Goal: Information Seeking & Learning: Check status

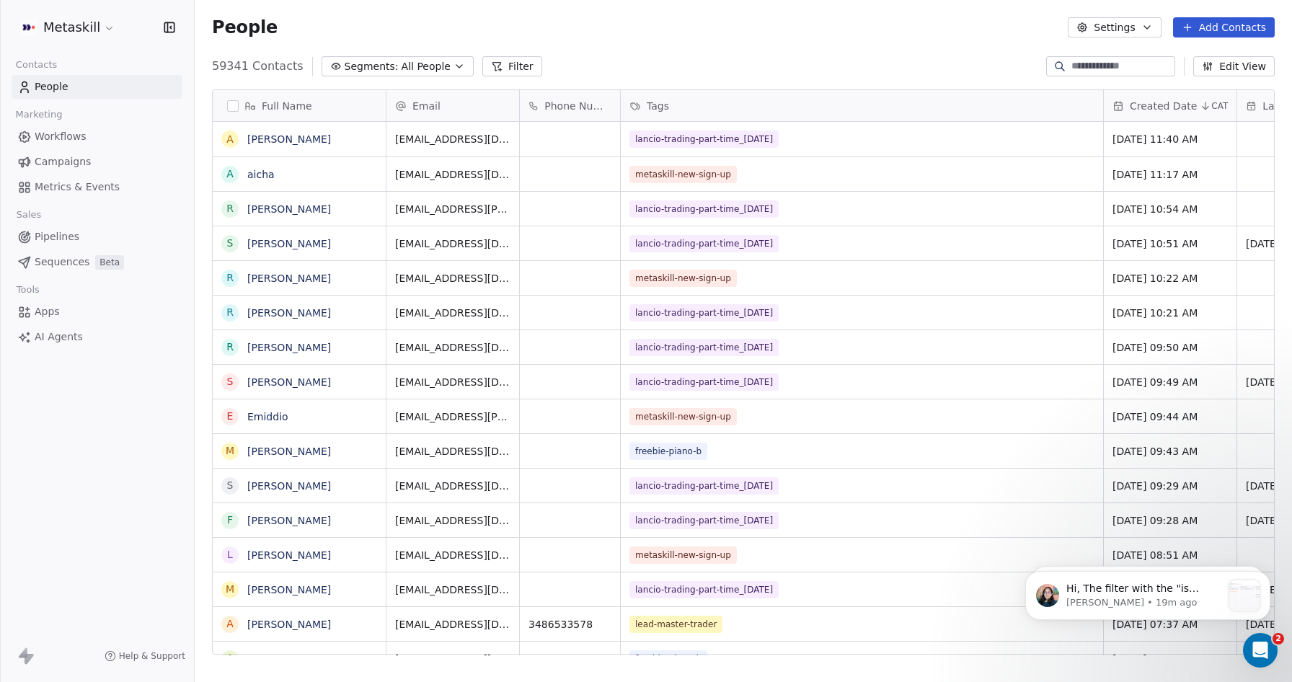
click at [506, 68] on button "Filter" at bounding box center [512, 66] width 60 height 20
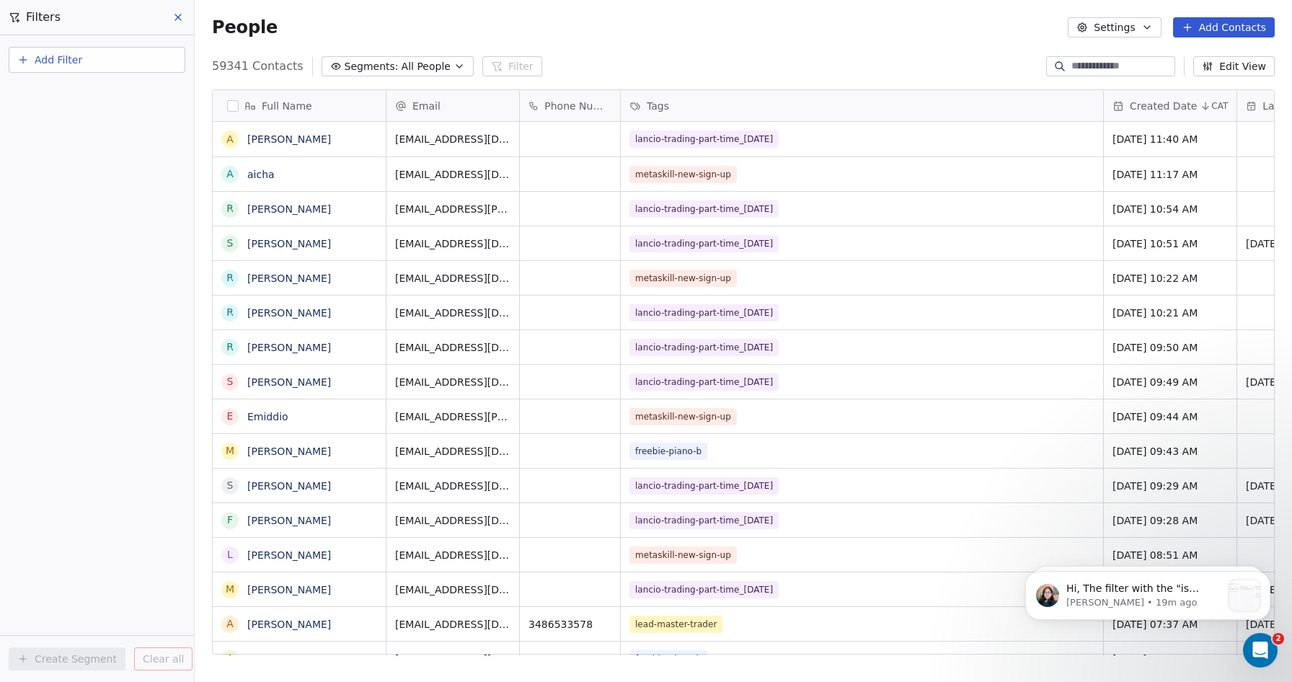
click at [46, 56] on span "Add Filter" at bounding box center [59, 60] width 48 height 15
click at [55, 92] on span "Contact properties" at bounding box center [71, 94] width 94 height 15
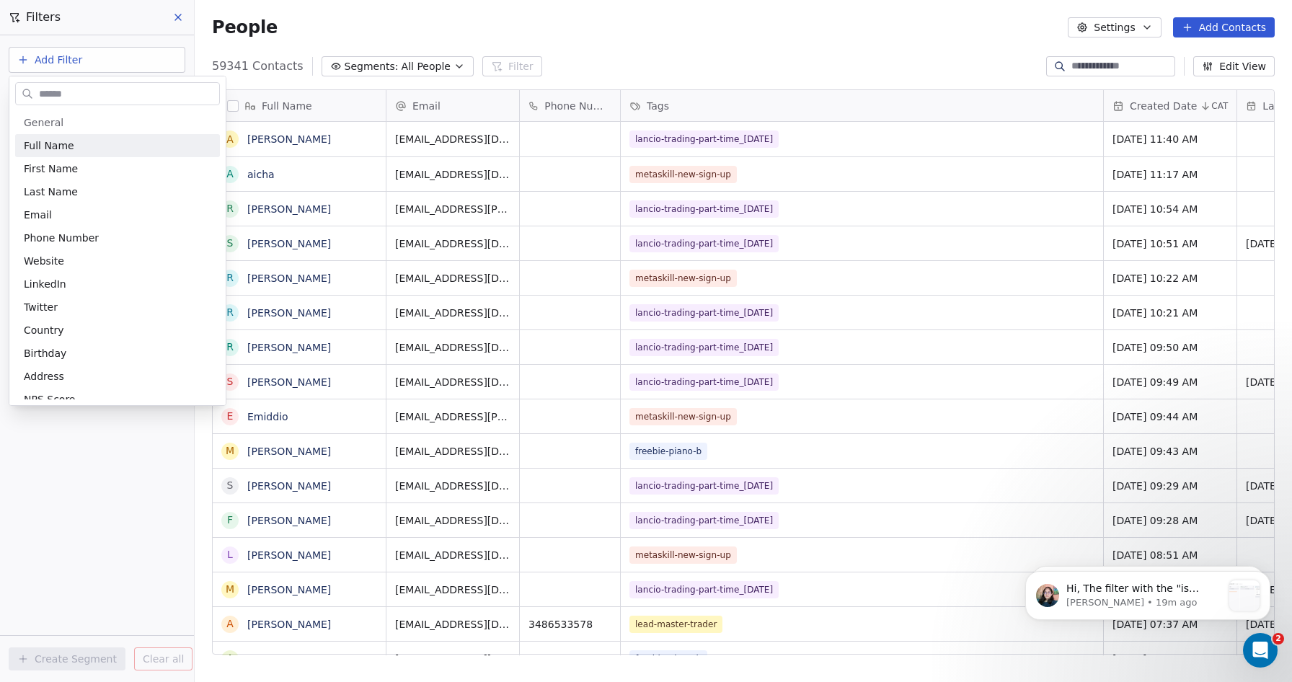
click at [61, 94] on input "text" at bounding box center [127, 94] width 183 height 21
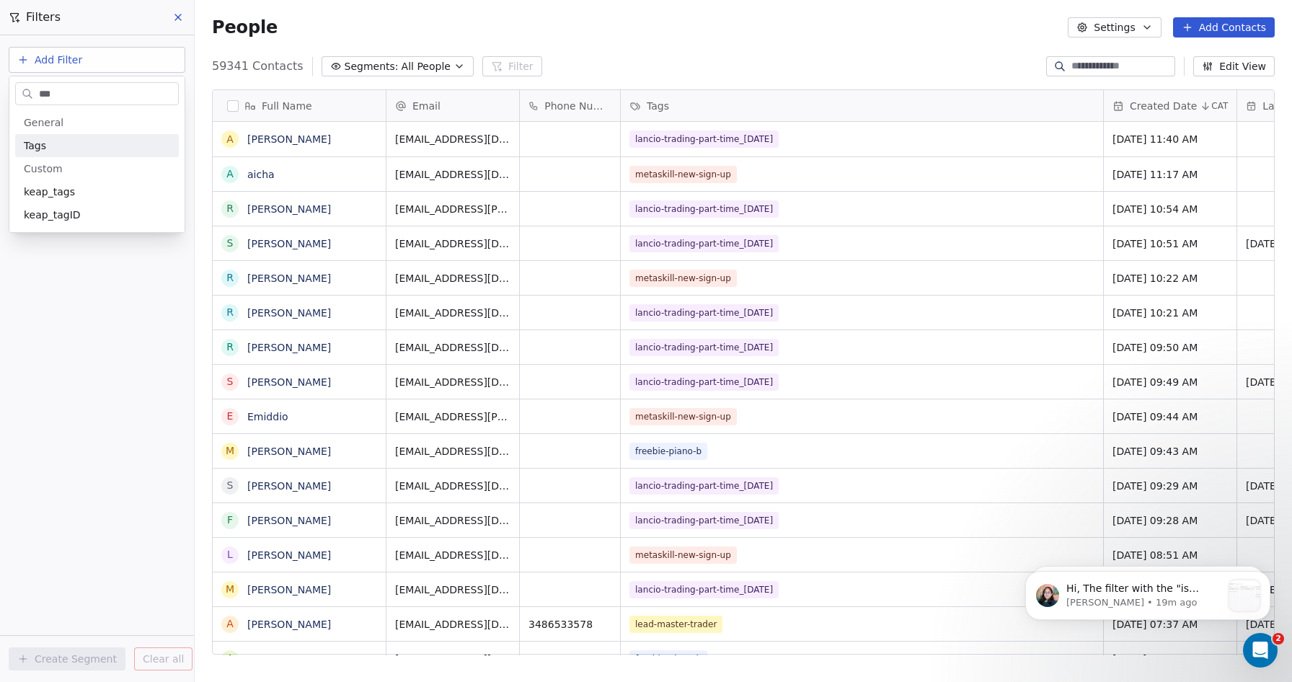
type input "***"
click at [40, 149] on span "Tags" at bounding box center [35, 145] width 22 height 14
click at [45, 151] on div "Includes" at bounding box center [97, 153] width 151 height 23
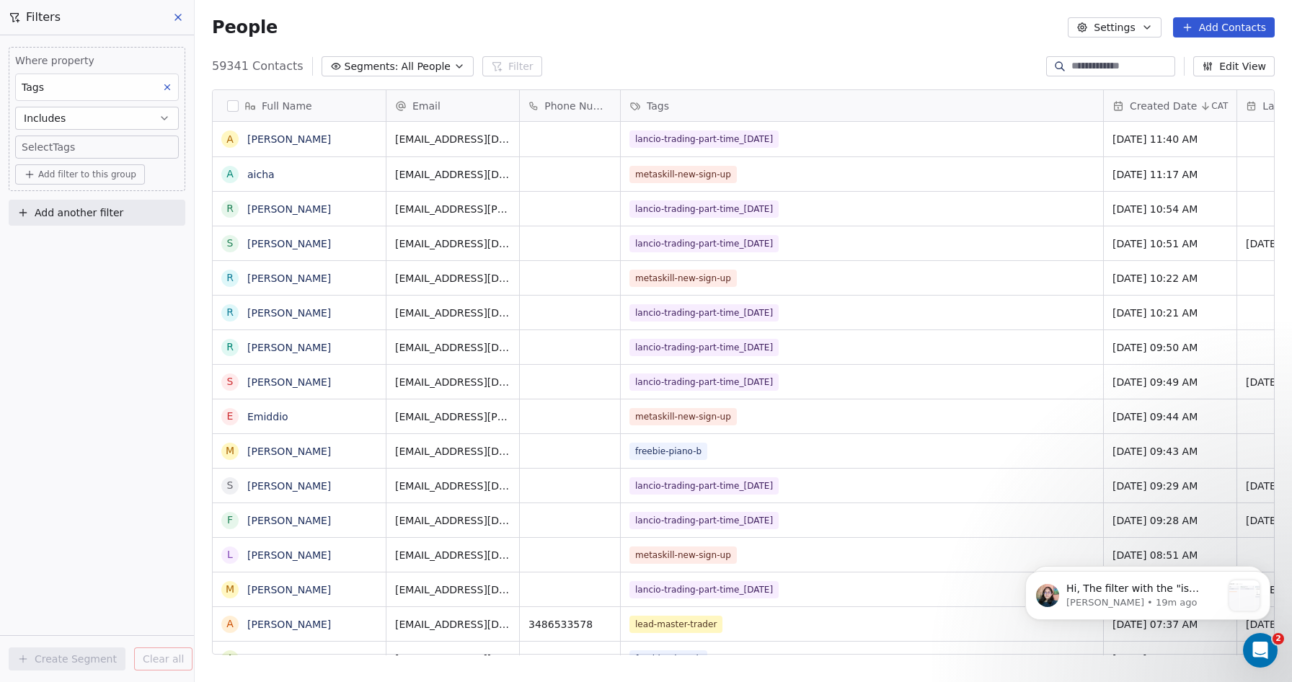
click at [53, 147] on body "Metaskill Contacts People Marketing Workflows Campaigns Metrics & Events Sales …" at bounding box center [646, 341] width 1292 height 682
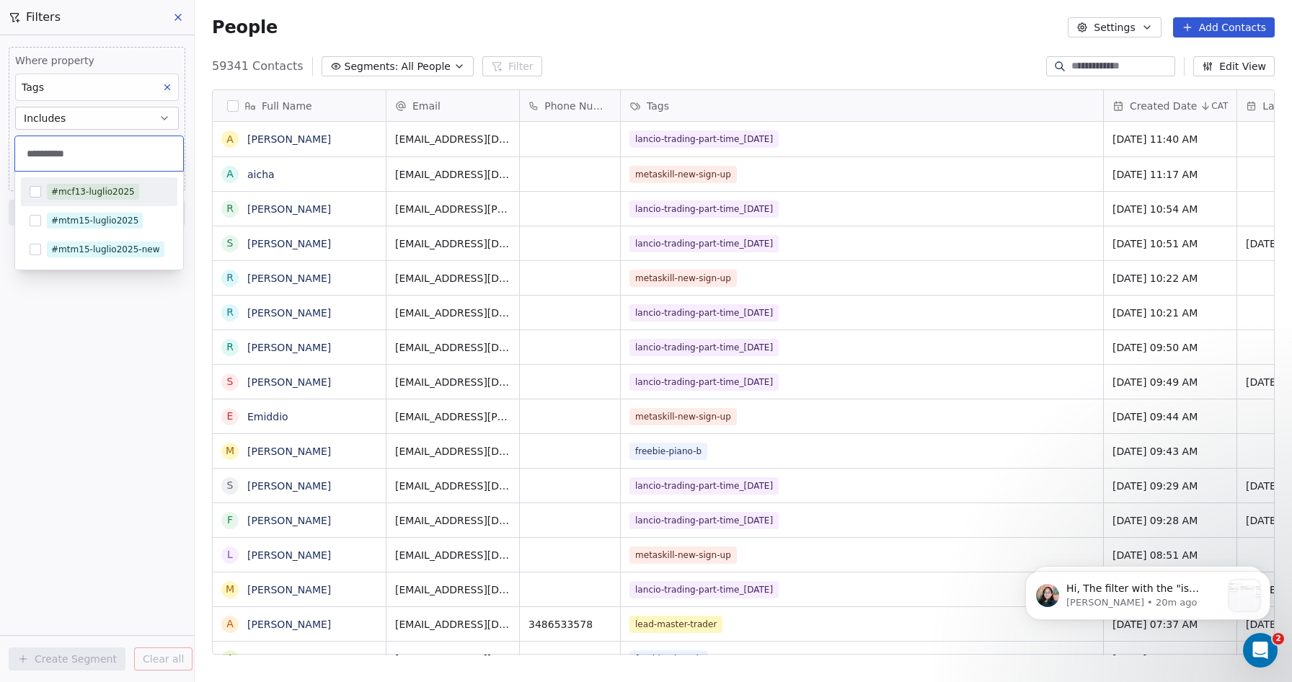
type input "**********"
click at [31, 196] on button "Suggestions" at bounding box center [36, 192] width 12 height 12
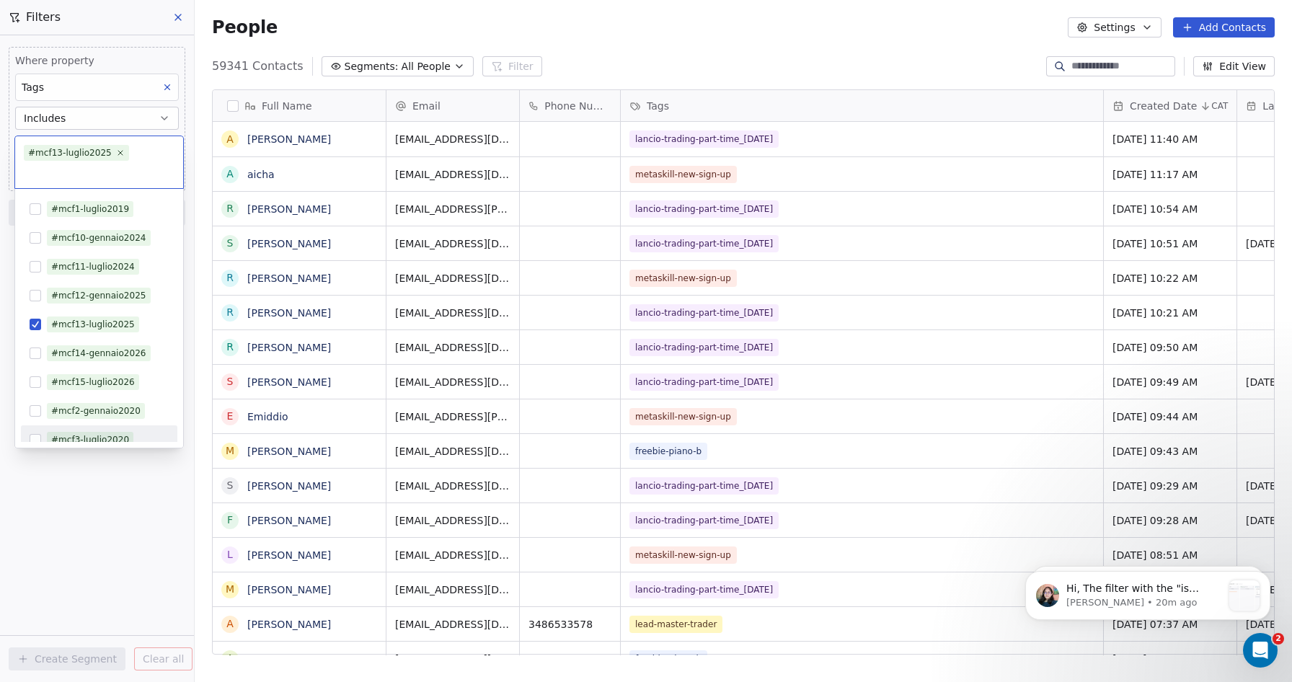
click at [109, 556] on html "Metaskill Contacts People Marketing Workflows Campaigns Metrics & Events Sales …" at bounding box center [646, 341] width 1292 height 682
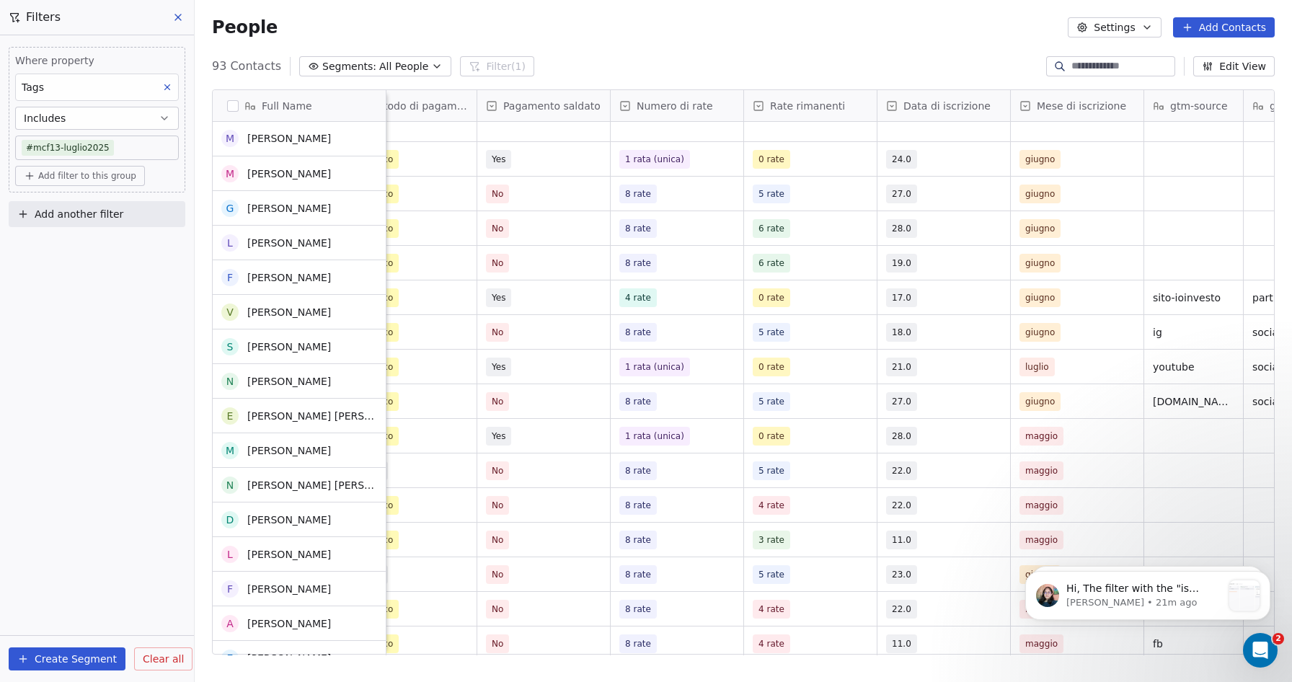
scroll to position [15, 0]
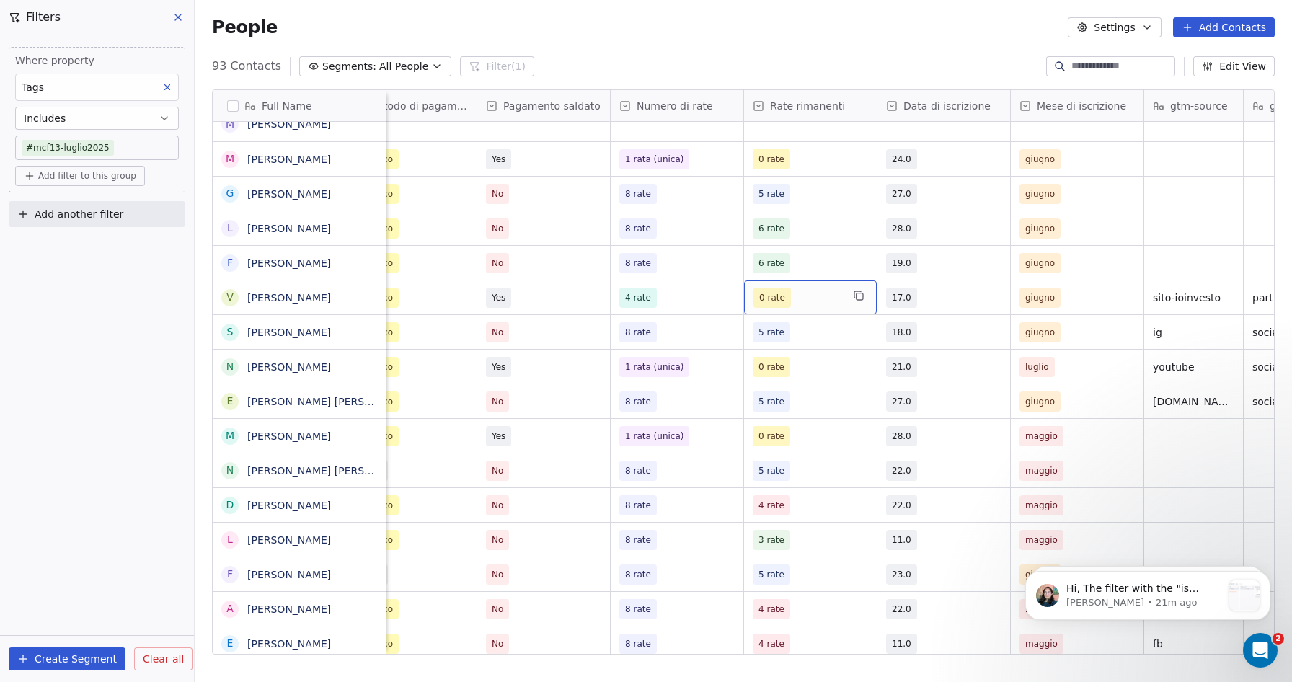
drag, startPoint x: 772, startPoint y: 298, endPoint x: 784, endPoint y: 298, distance: 12.3
click at [796, 298] on span "0 rate" at bounding box center [797, 298] width 88 height 20
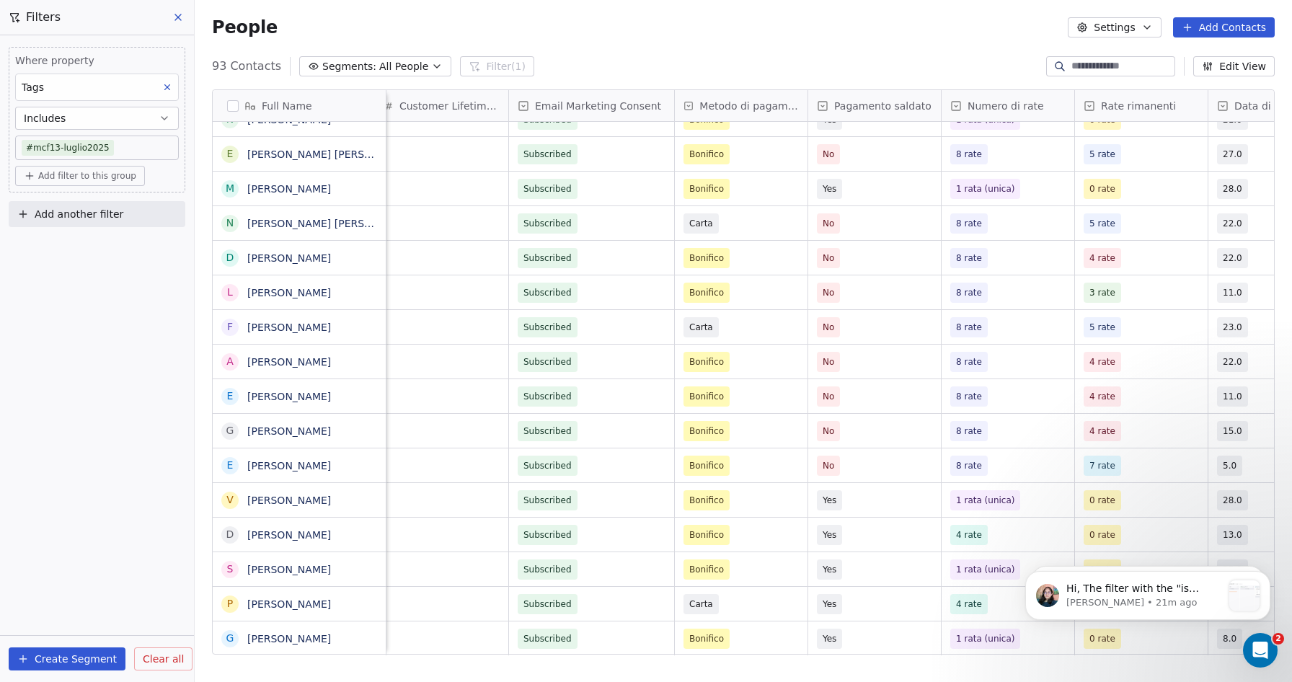
scroll to position [0, 974]
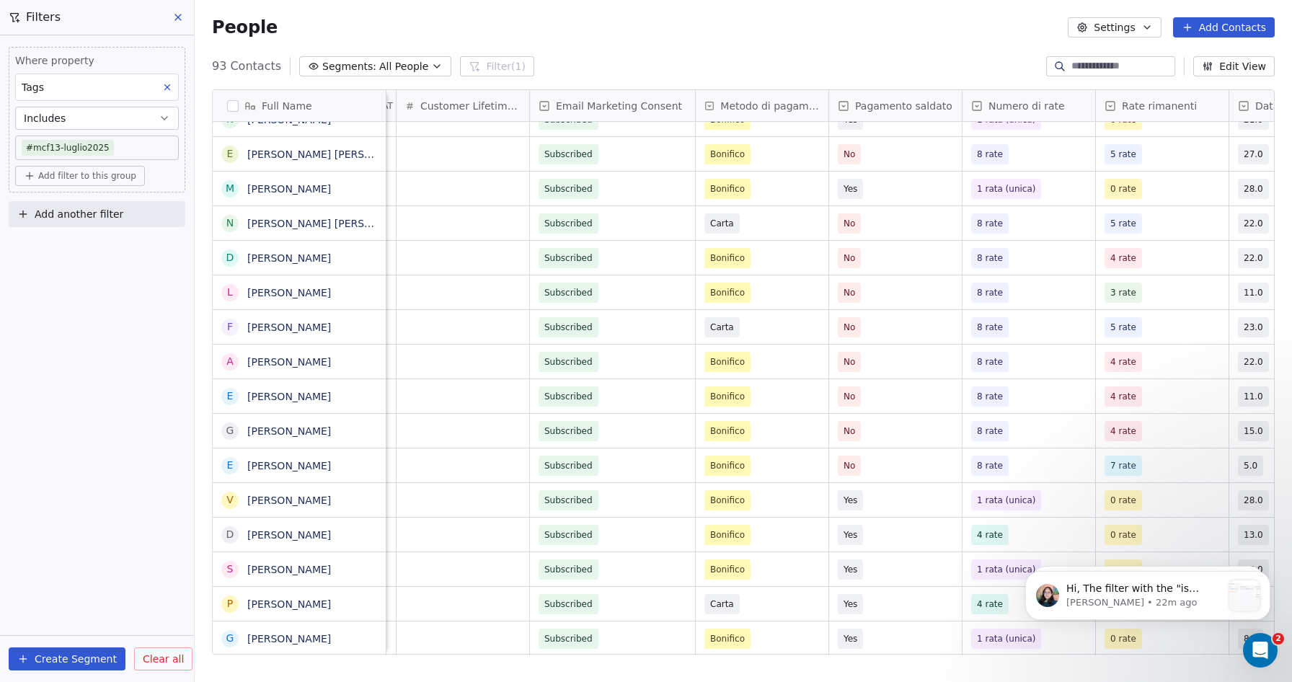
click at [63, 149] on body "Metaskill Contacts People Marketing Workflows Campaigns Metrics & Events Sales …" at bounding box center [646, 341] width 1292 height 682
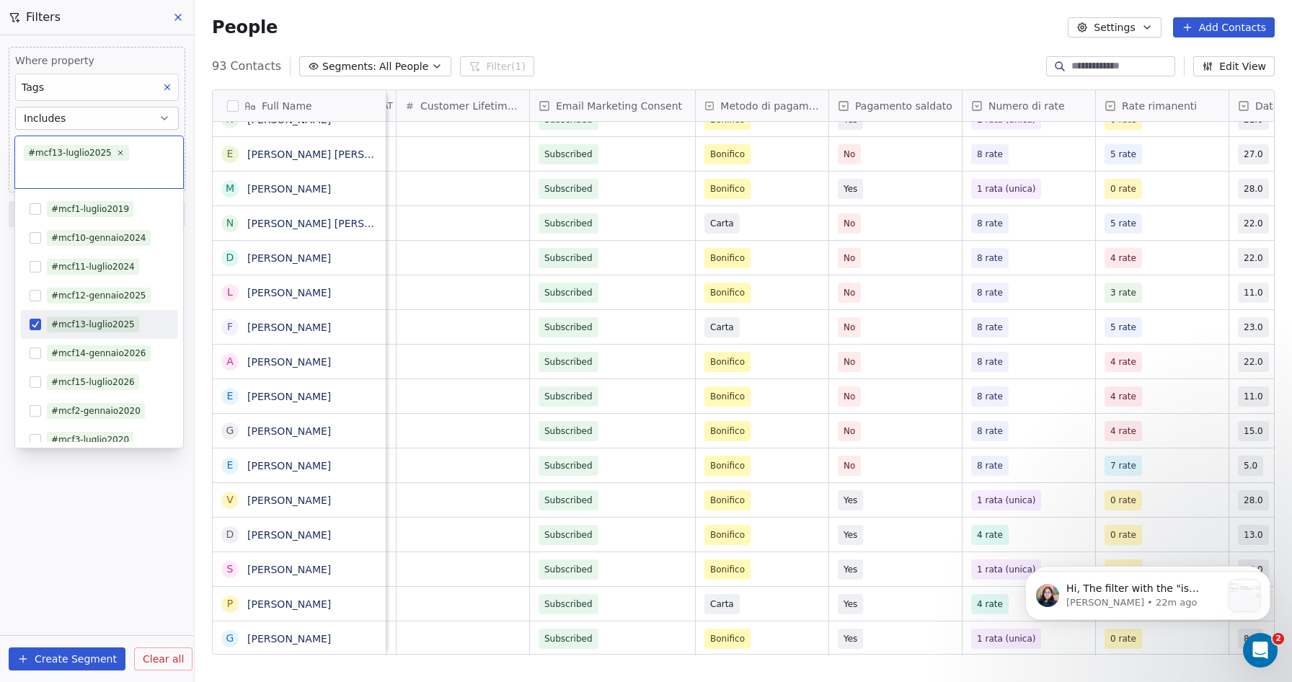
click at [92, 149] on div "#mcf13-luglio2025" at bounding box center [70, 152] width 84 height 13
click at [117, 154] on icon at bounding box center [119, 152] width 9 height 9
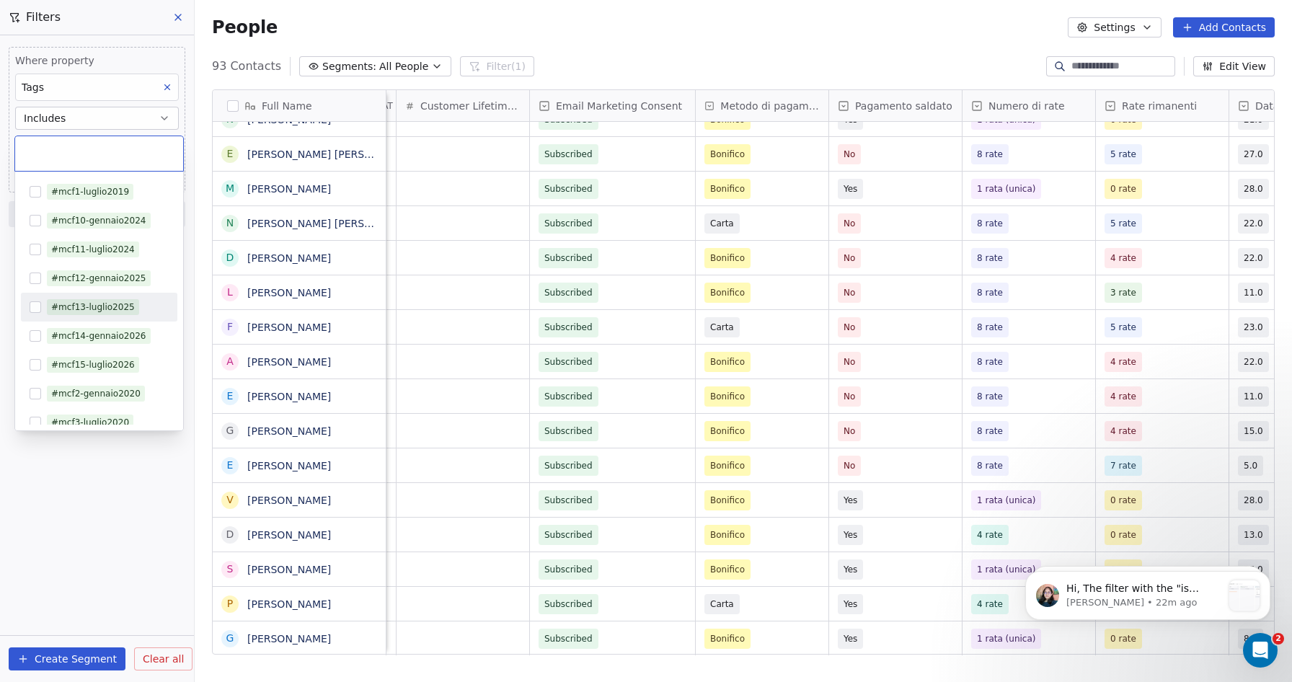
click at [97, 156] on input "text" at bounding box center [99, 154] width 151 height 16
type input "*******"
click at [30, 249] on button "Suggestions" at bounding box center [36, 250] width 12 height 12
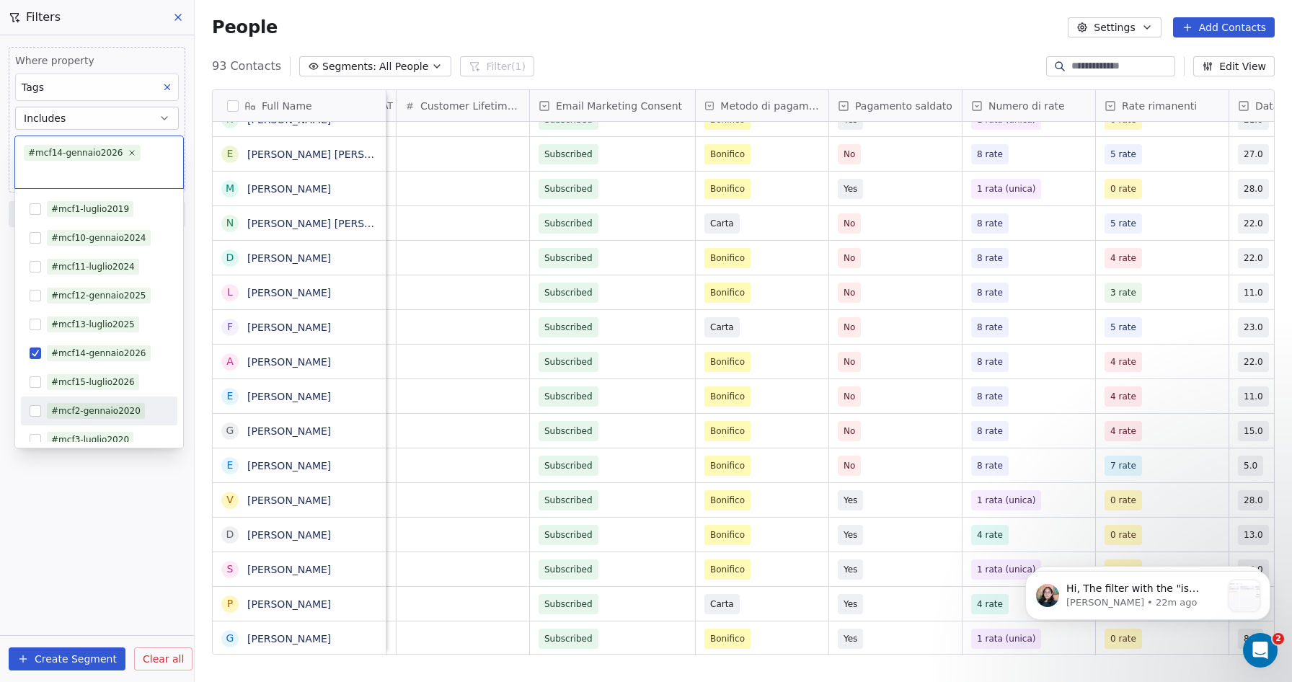
click at [97, 569] on html "Metaskill Contacts People Marketing Workflows Campaigns Metrics & Events Sales …" at bounding box center [646, 341] width 1292 height 682
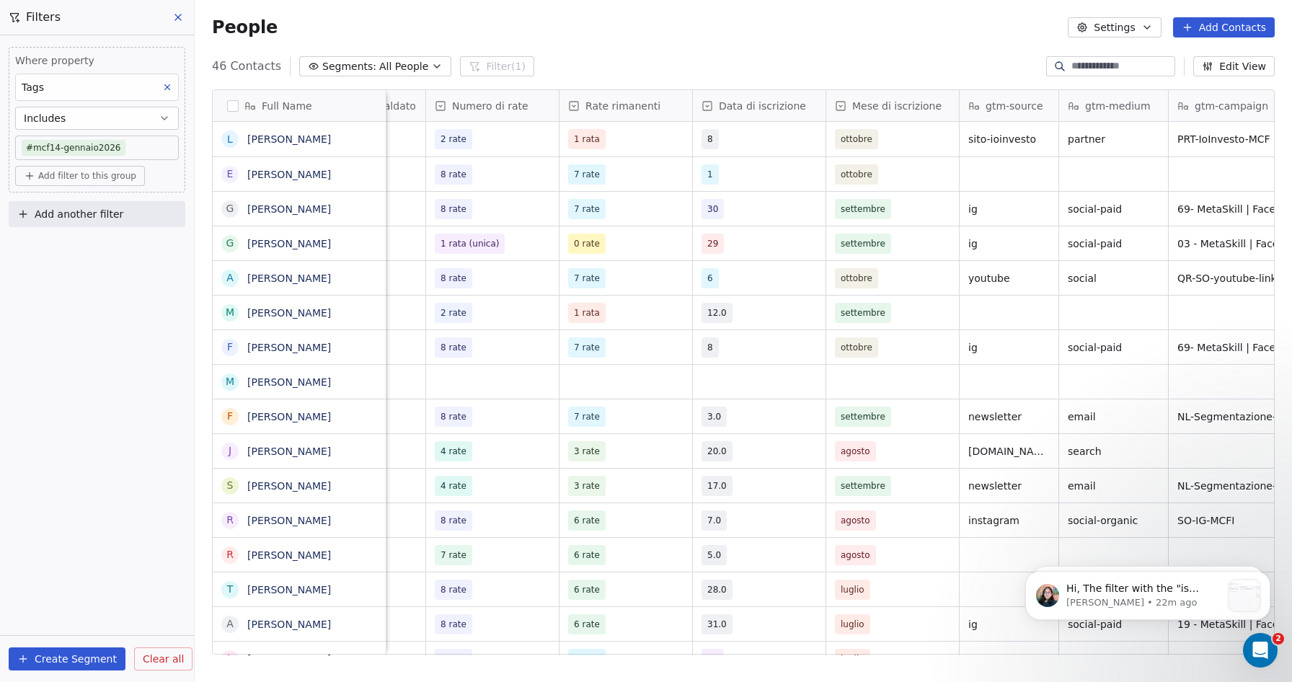
scroll to position [0, 1509]
click at [280, 247] on link "[PERSON_NAME]" at bounding box center [289, 244] width 84 height 12
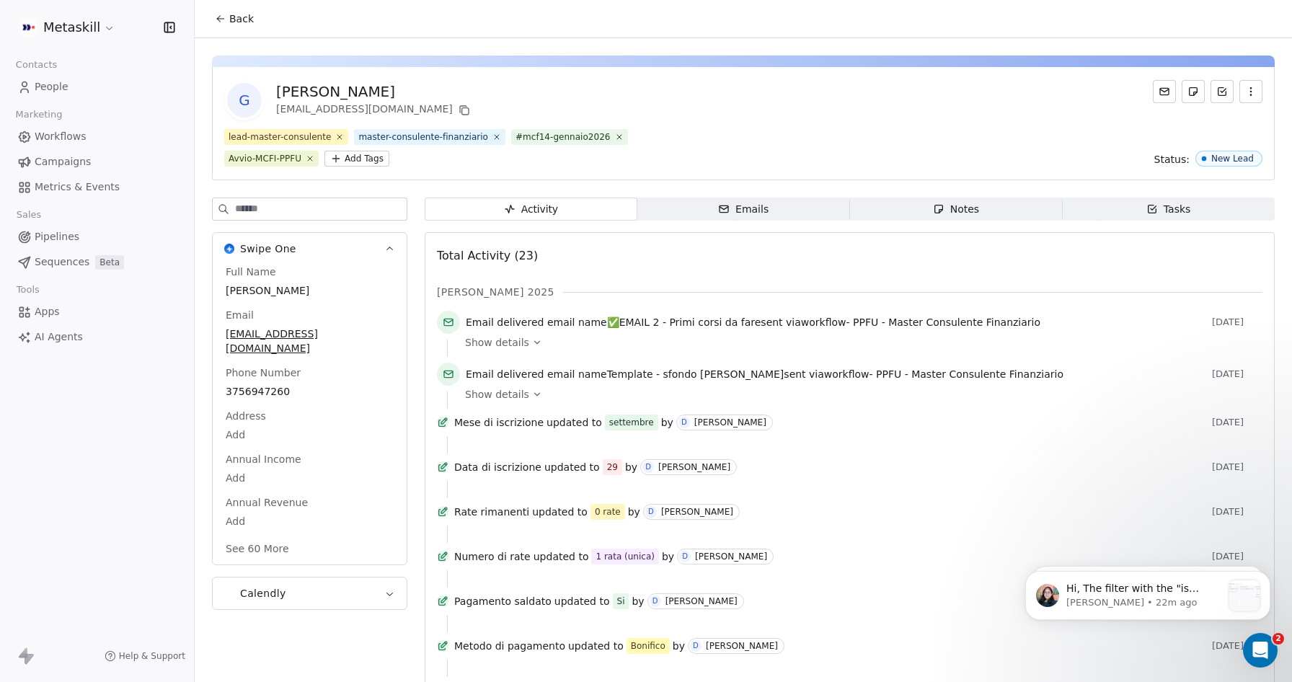
click at [974, 207] on div "Notes" at bounding box center [956, 209] width 46 height 15
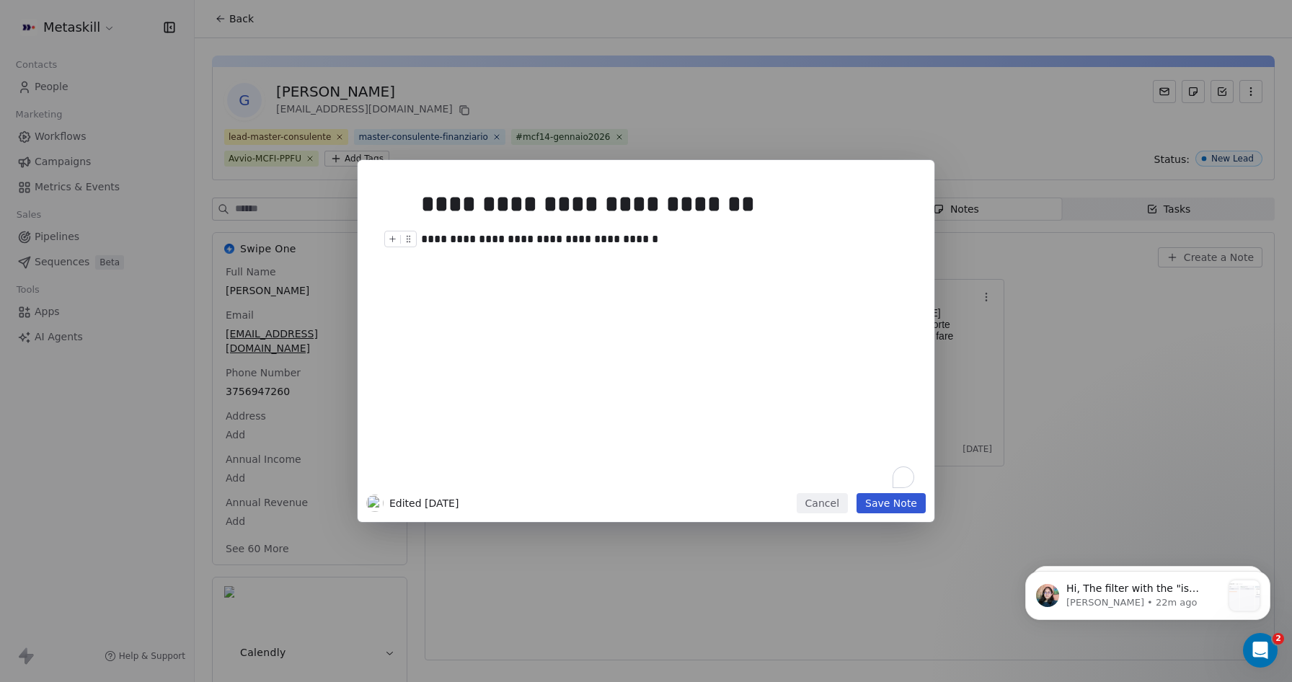
click at [832, 503] on button "Cancel" at bounding box center [822, 503] width 51 height 20
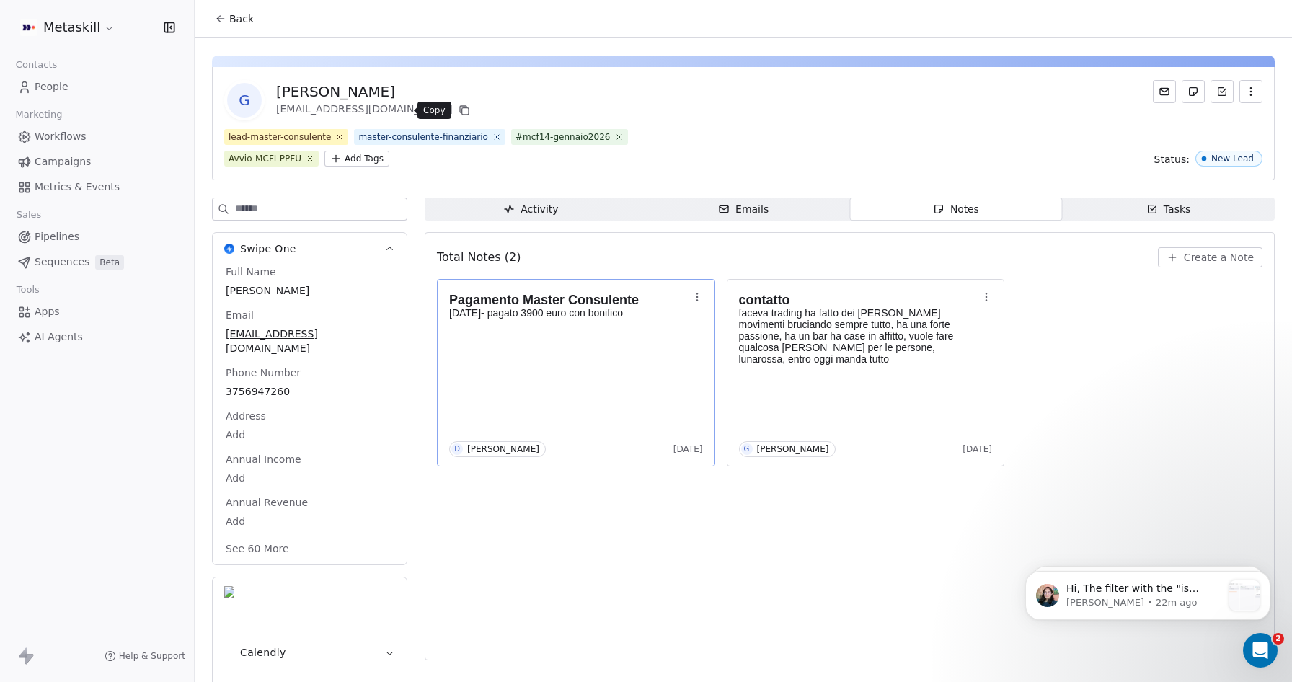
click at [458, 110] on icon at bounding box center [464, 111] width 12 height 12
click at [53, 85] on span "People" at bounding box center [52, 86] width 34 height 15
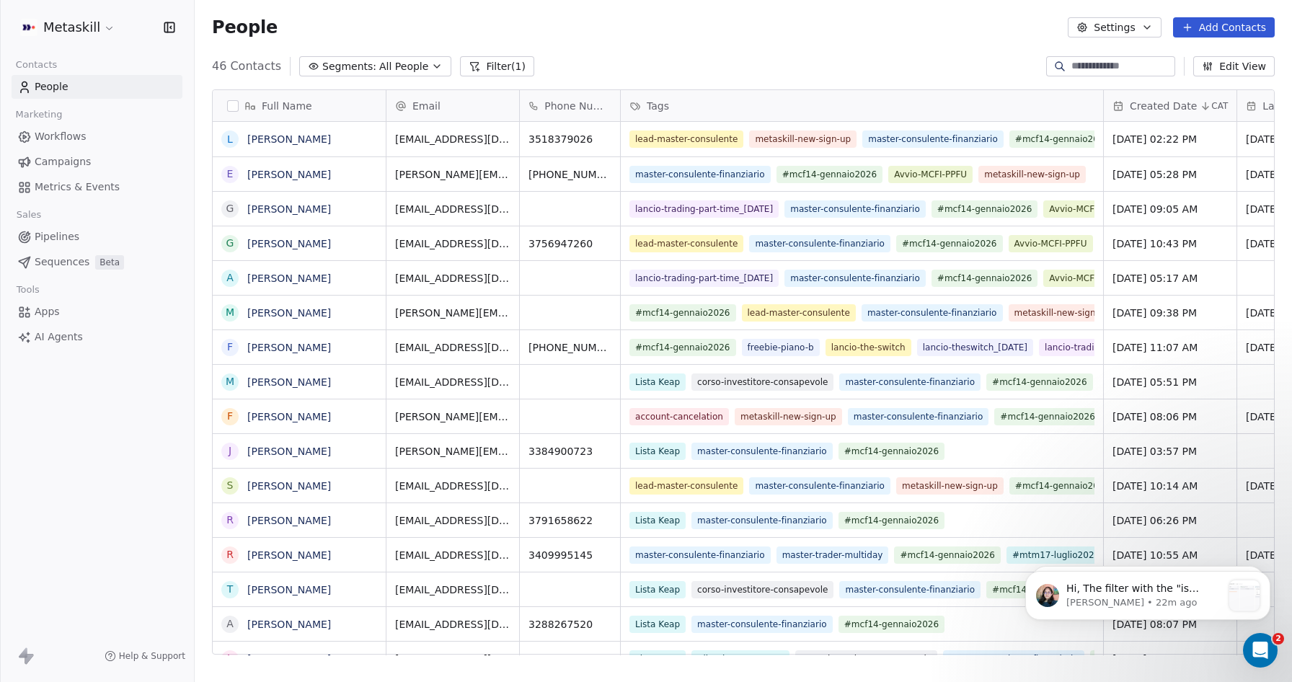
scroll to position [600, 1097]
click at [1121, 65] on input at bounding box center [1121, 66] width 101 height 14
paste input "**********"
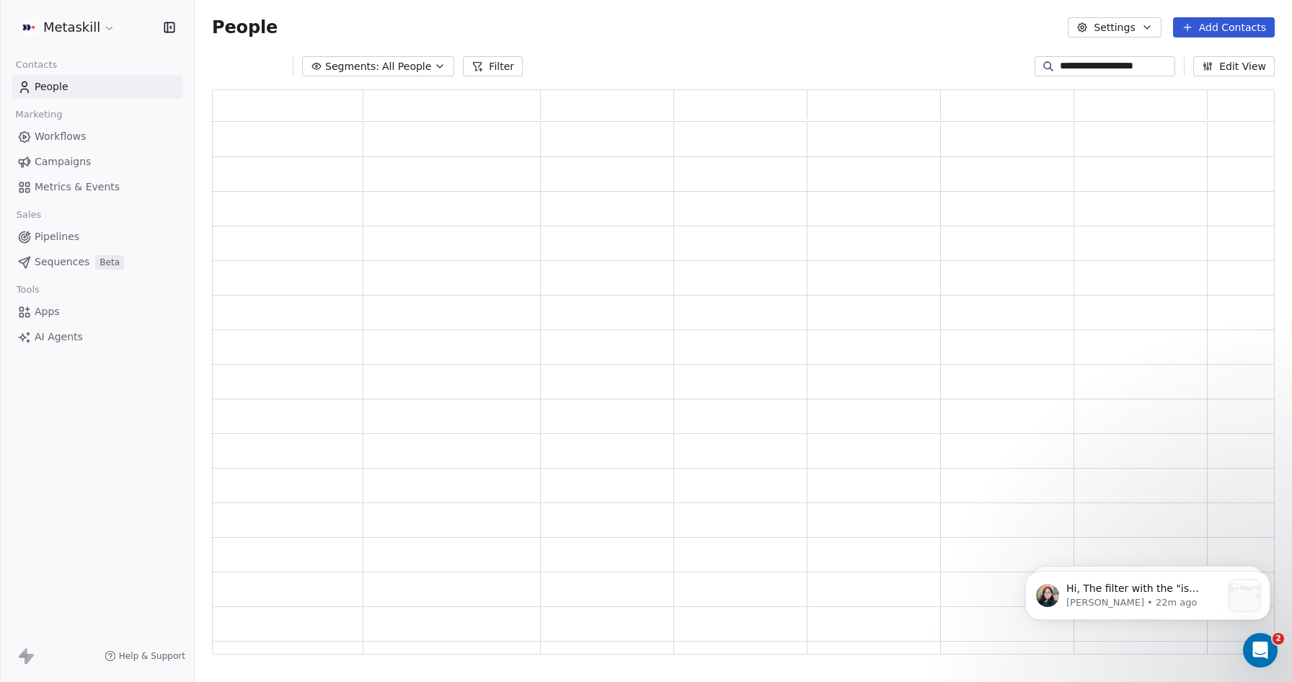
scroll to position [565, 1063]
type input "**********"
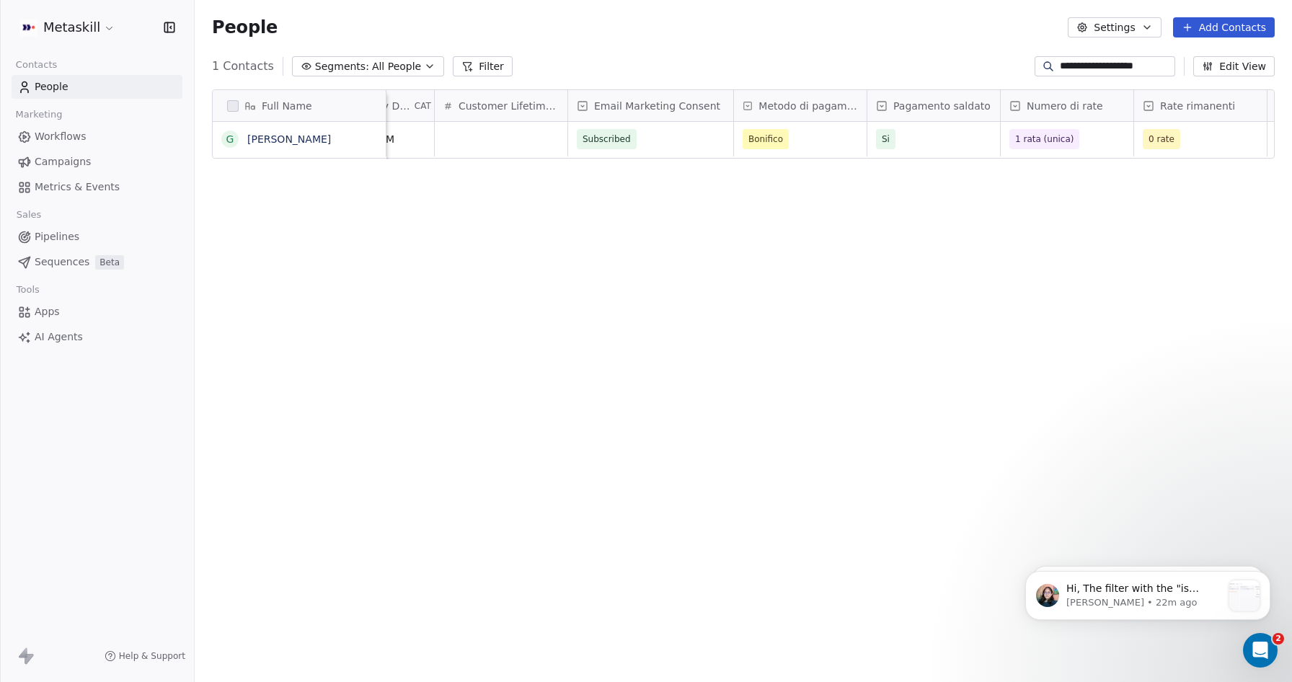
scroll to position [0, 934]
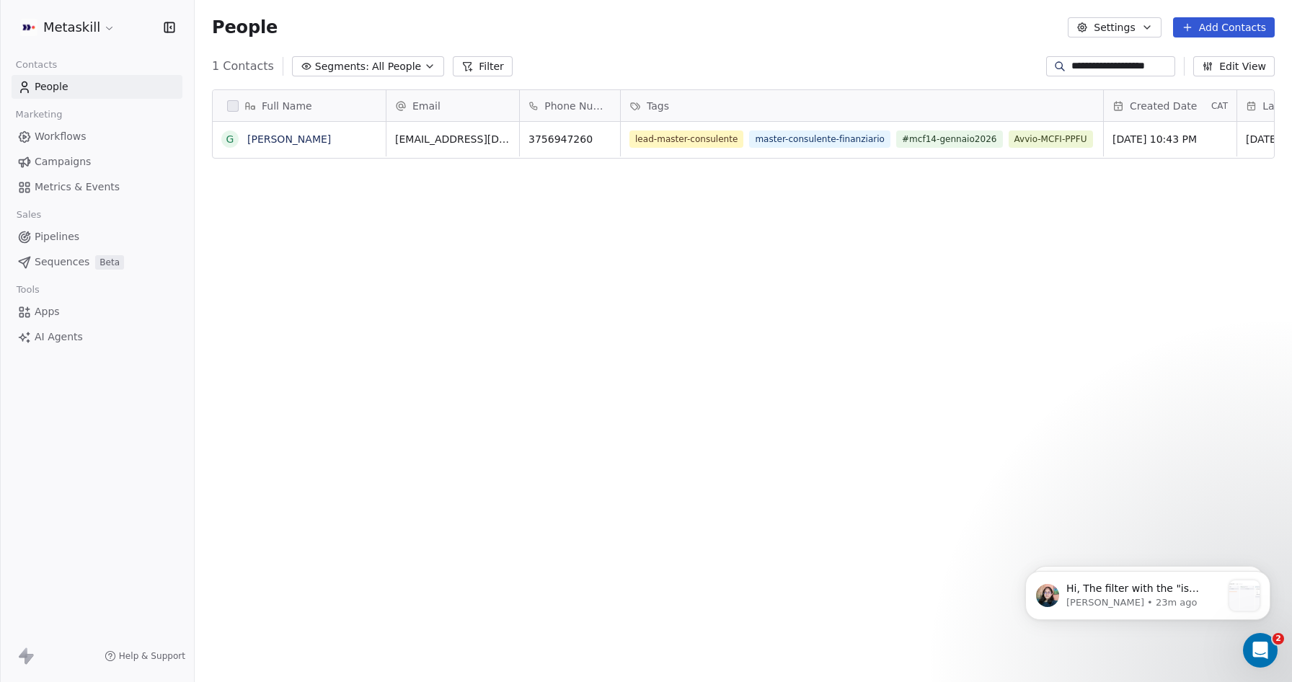
scroll to position [600, 1097]
click at [1113, 68] on input "**********" at bounding box center [1121, 66] width 101 height 14
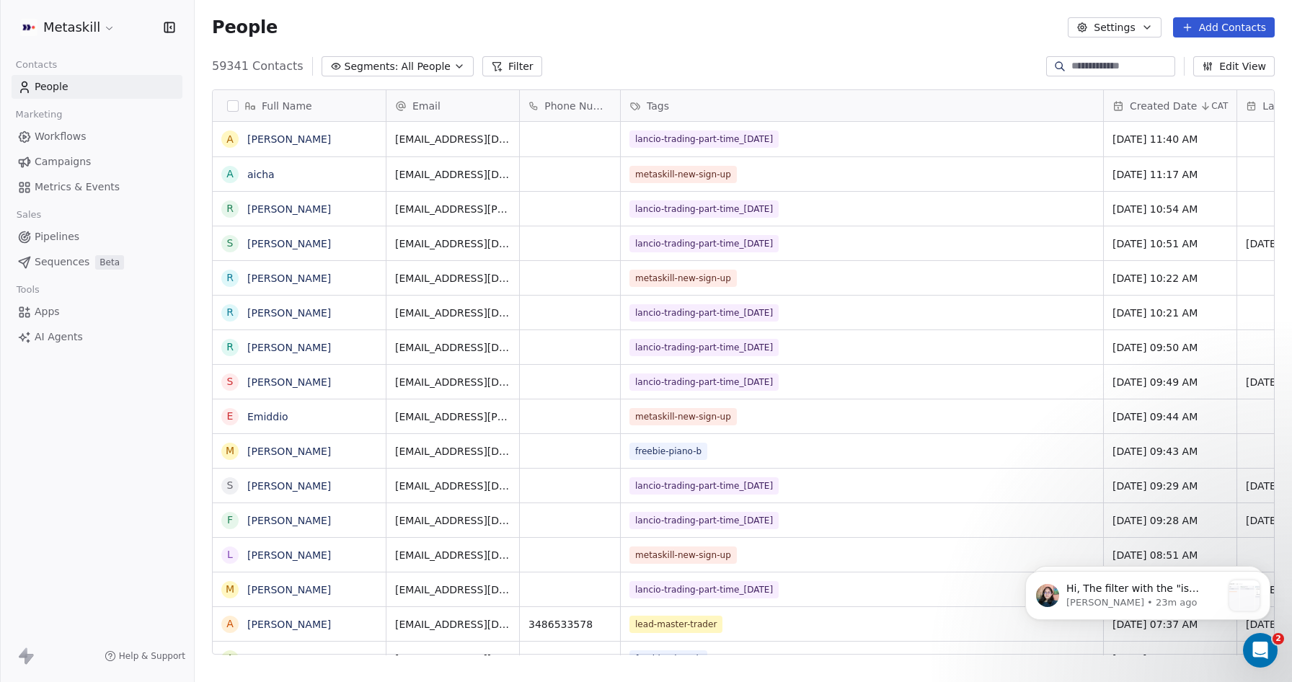
click at [513, 68] on button "Filter" at bounding box center [512, 66] width 60 height 20
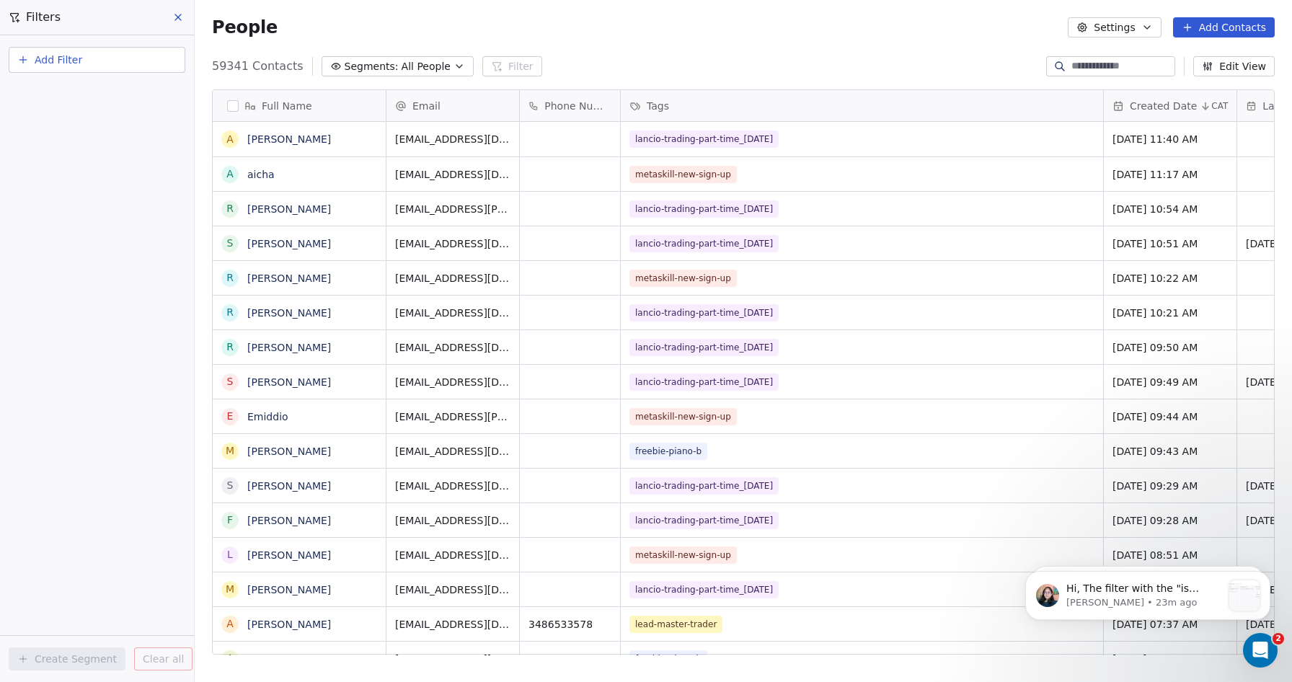
click at [69, 67] on span "Add Filter" at bounding box center [59, 60] width 48 height 15
click at [60, 95] on span "Contact properties" at bounding box center [71, 94] width 94 height 15
type input "***"
click at [43, 151] on span "Tags" at bounding box center [35, 145] width 22 height 14
click at [58, 148] on div "Includes" at bounding box center [97, 153] width 151 height 23
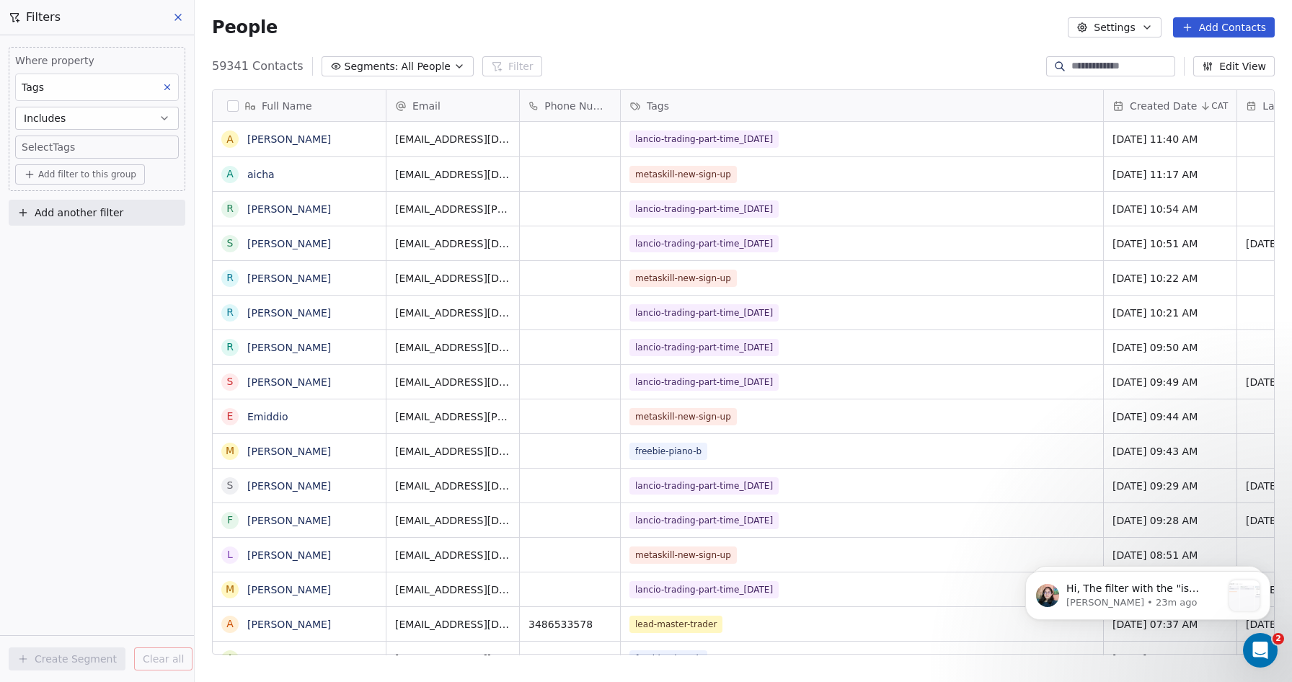
click at [46, 143] on body "Metaskill Contacts People Marketing Workflows Campaigns Metrics & Events Sales …" at bounding box center [646, 341] width 1292 height 682
type input "**********"
click at [27, 190] on div "#mcf14-gennaio2026" at bounding box center [99, 191] width 156 height 23
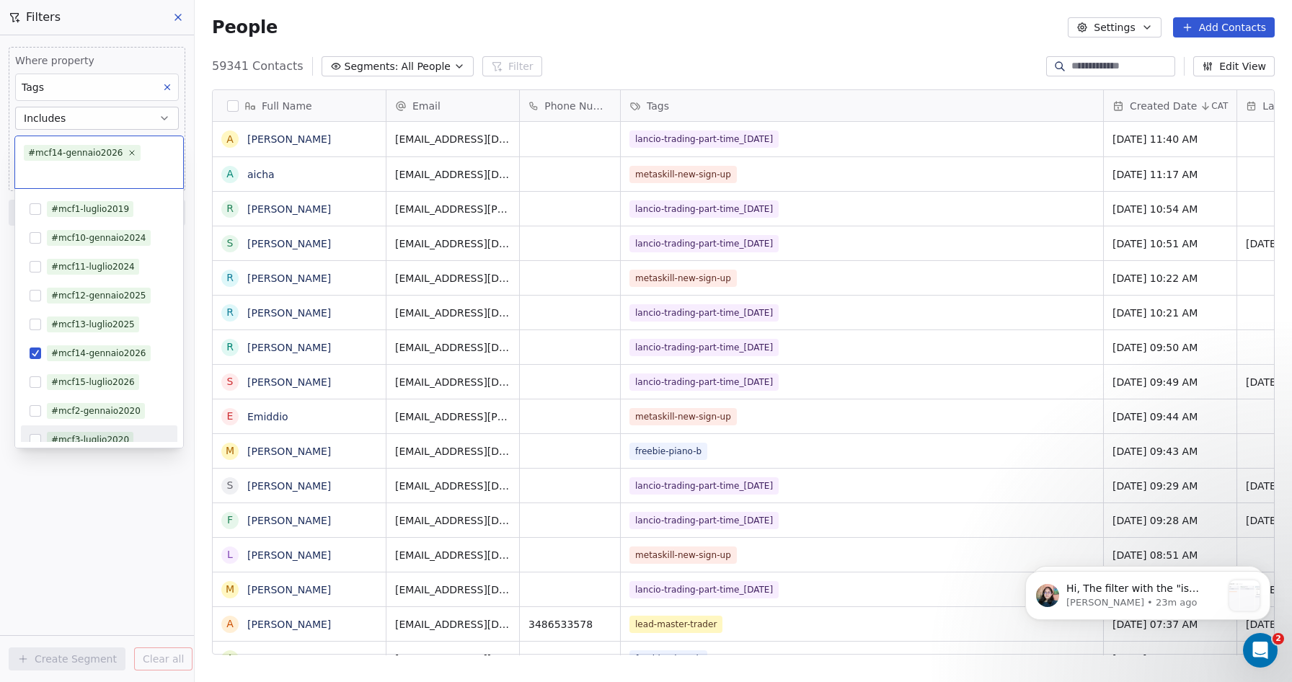
click at [102, 538] on html "Metaskill Contacts People Marketing Workflows Campaigns Metrics & Events Sales …" at bounding box center [646, 341] width 1292 height 682
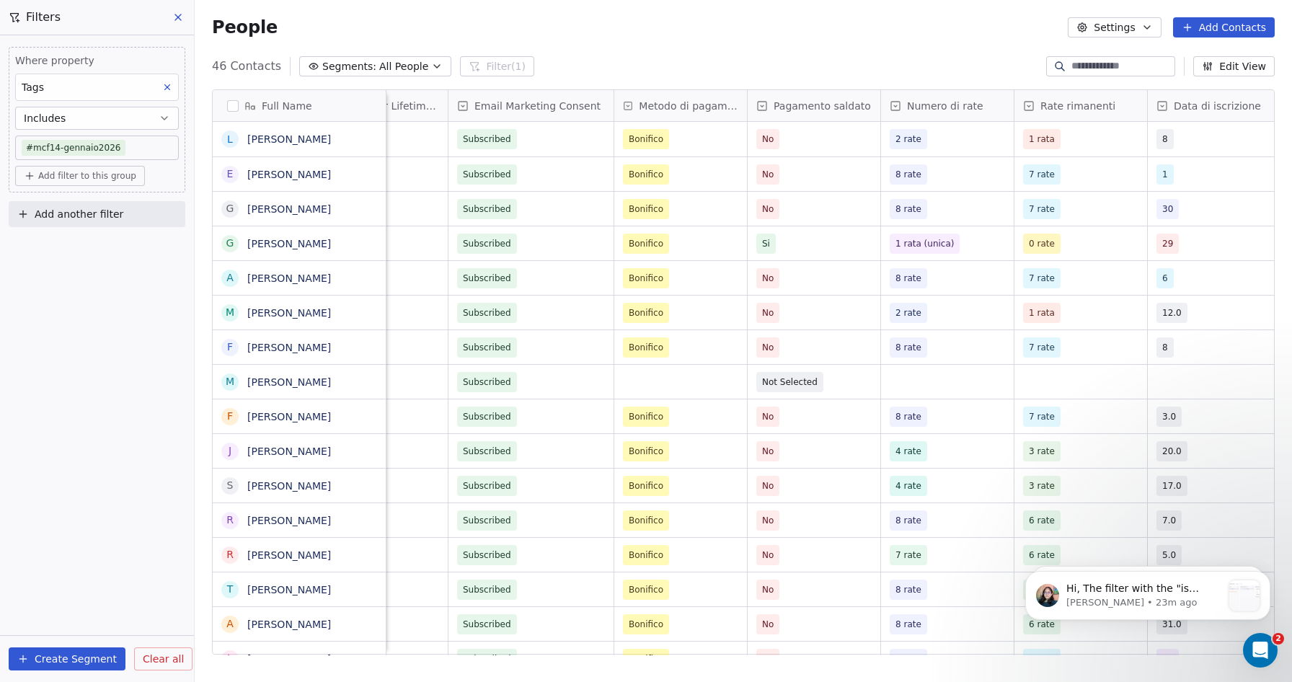
scroll to position [0, 1114]
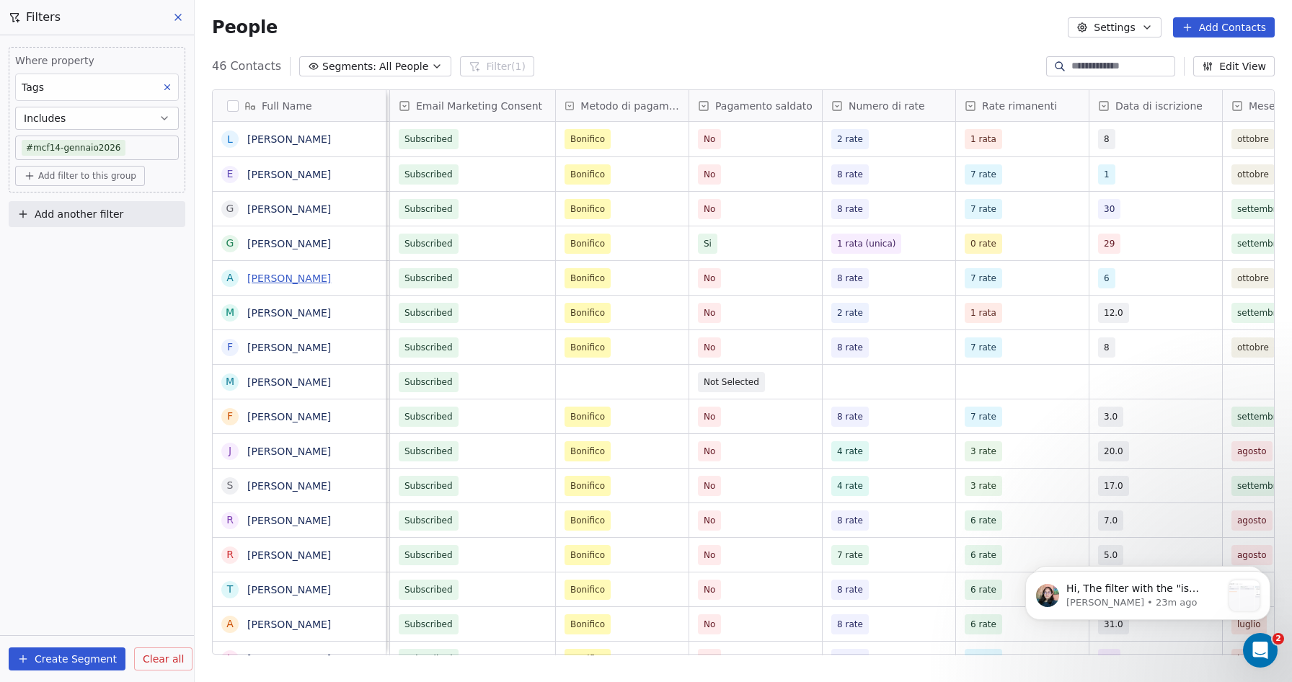
click at [285, 276] on link "[PERSON_NAME]" at bounding box center [289, 278] width 84 height 12
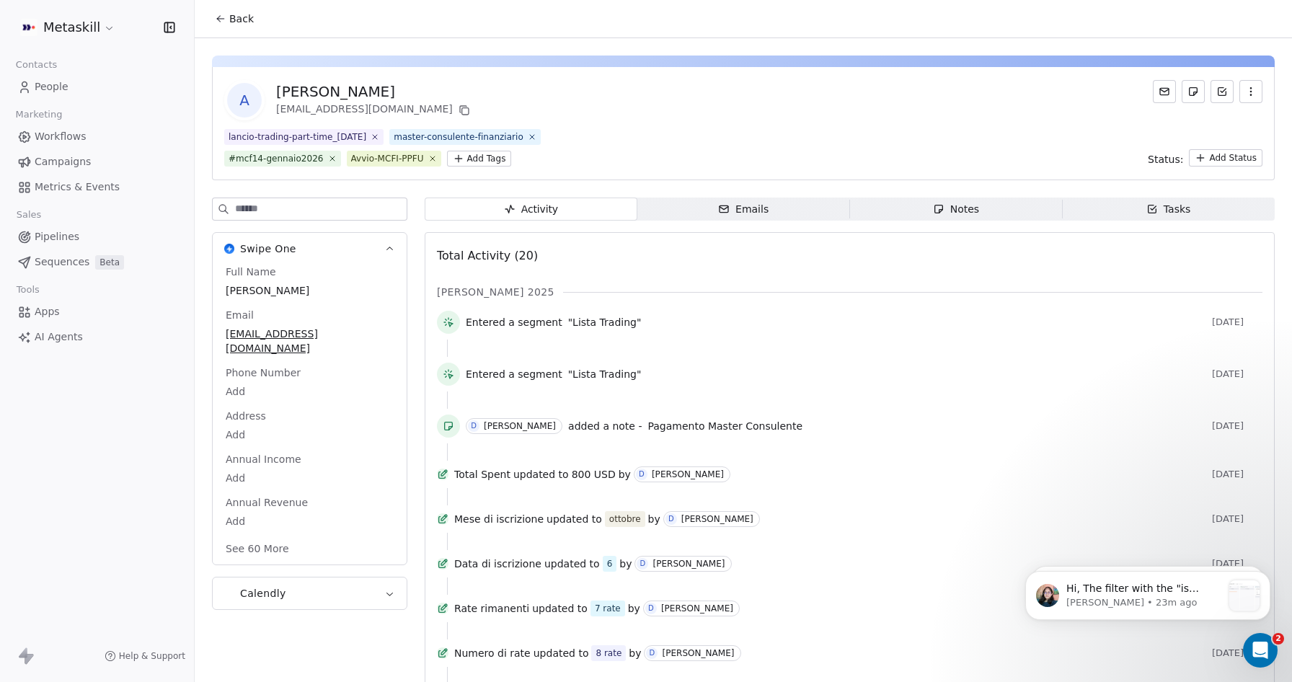
click at [950, 206] on div "Notes" at bounding box center [956, 209] width 46 height 15
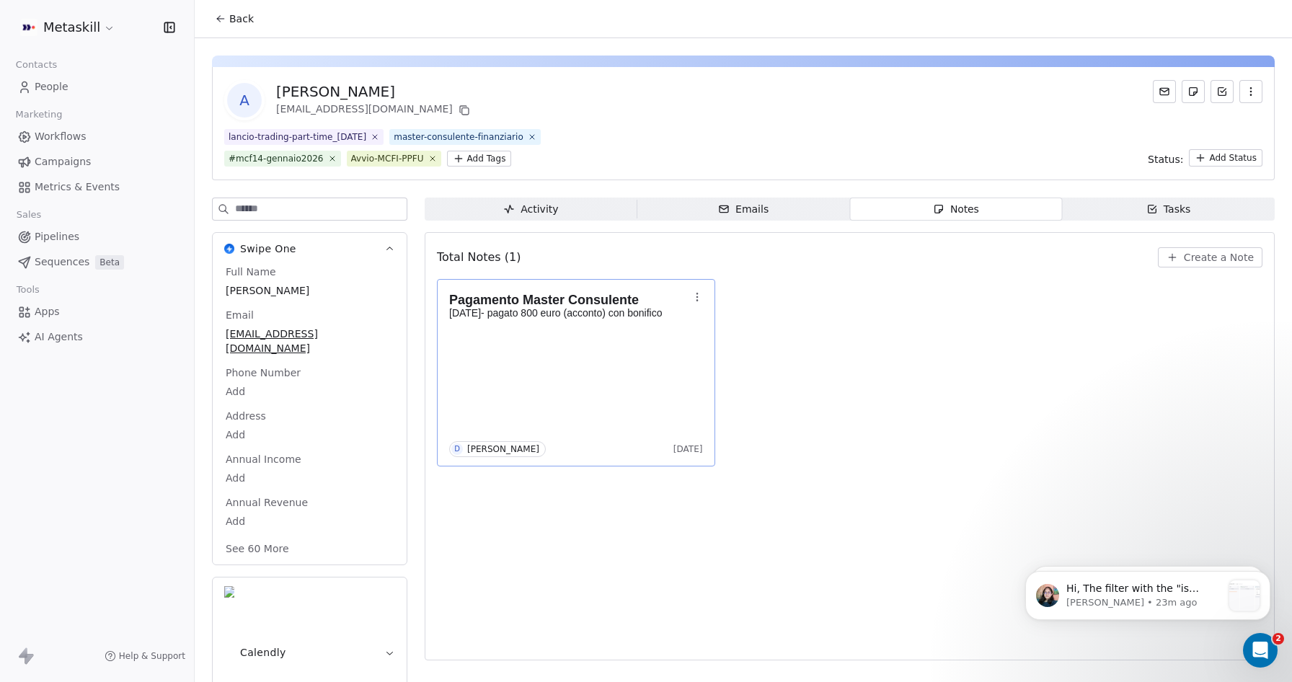
click at [578, 310] on p "[DATE]- pagato 800 euro (acconto) con bonifico" at bounding box center [568, 313] width 239 height 12
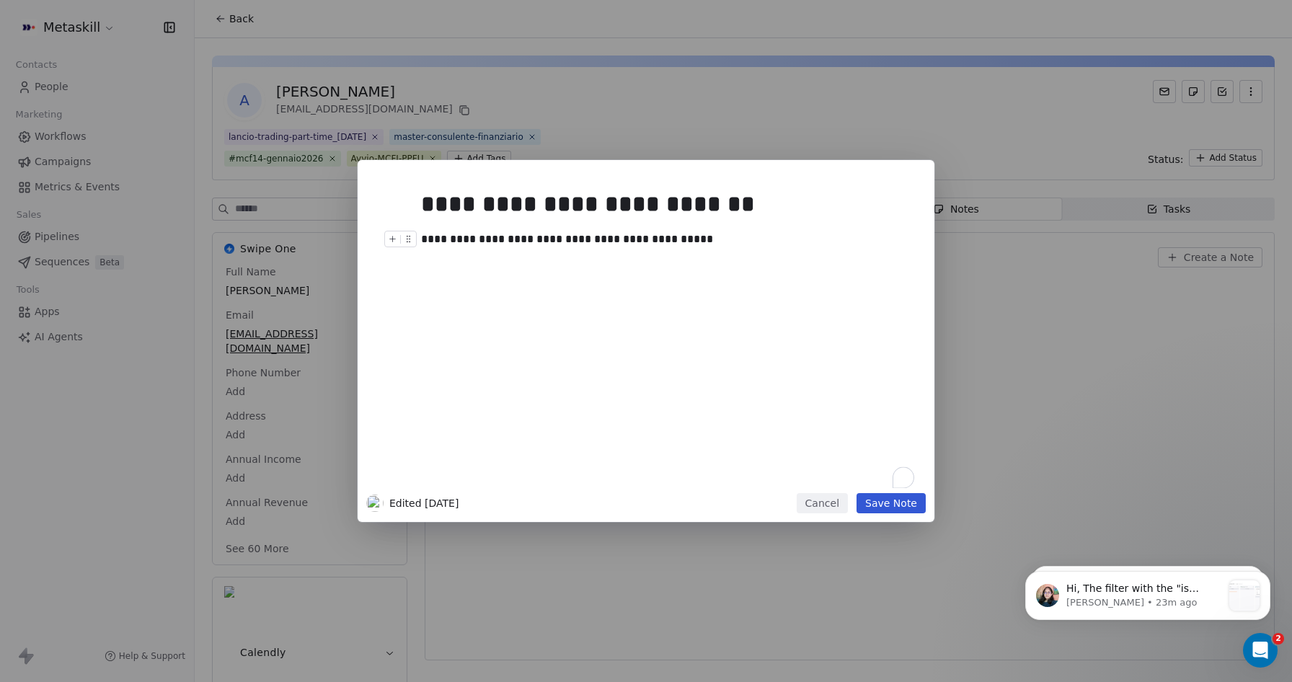
drag, startPoint x: 539, startPoint y: 243, endPoint x: 652, endPoint y: 241, distance: 113.9
click at [652, 241] on div "**********" at bounding box center [667, 239] width 493 height 17
drag, startPoint x: 448, startPoint y: 249, endPoint x: 438, endPoint y: 254, distance: 10.3
click at [448, 249] on div "**********" at bounding box center [667, 334] width 493 height 307
click at [833, 502] on button "Cancel" at bounding box center [822, 503] width 51 height 20
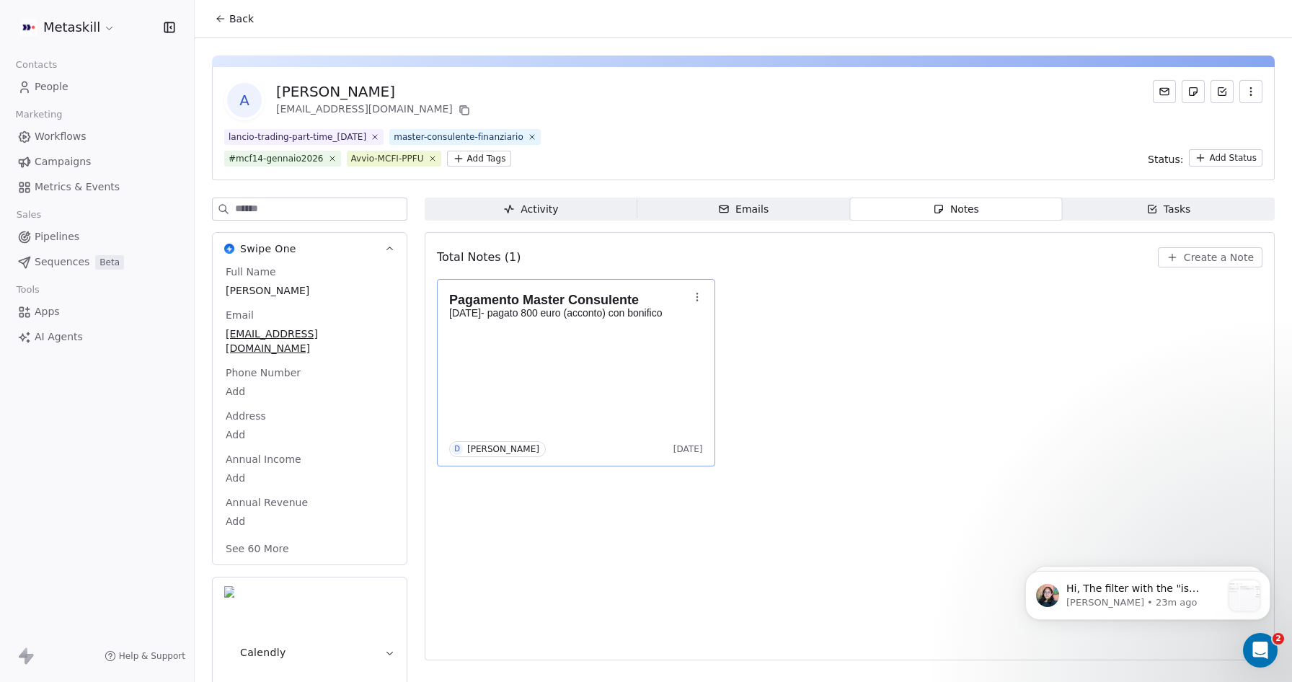
click at [252, 536] on button "See 60 More" at bounding box center [257, 549] width 81 height 26
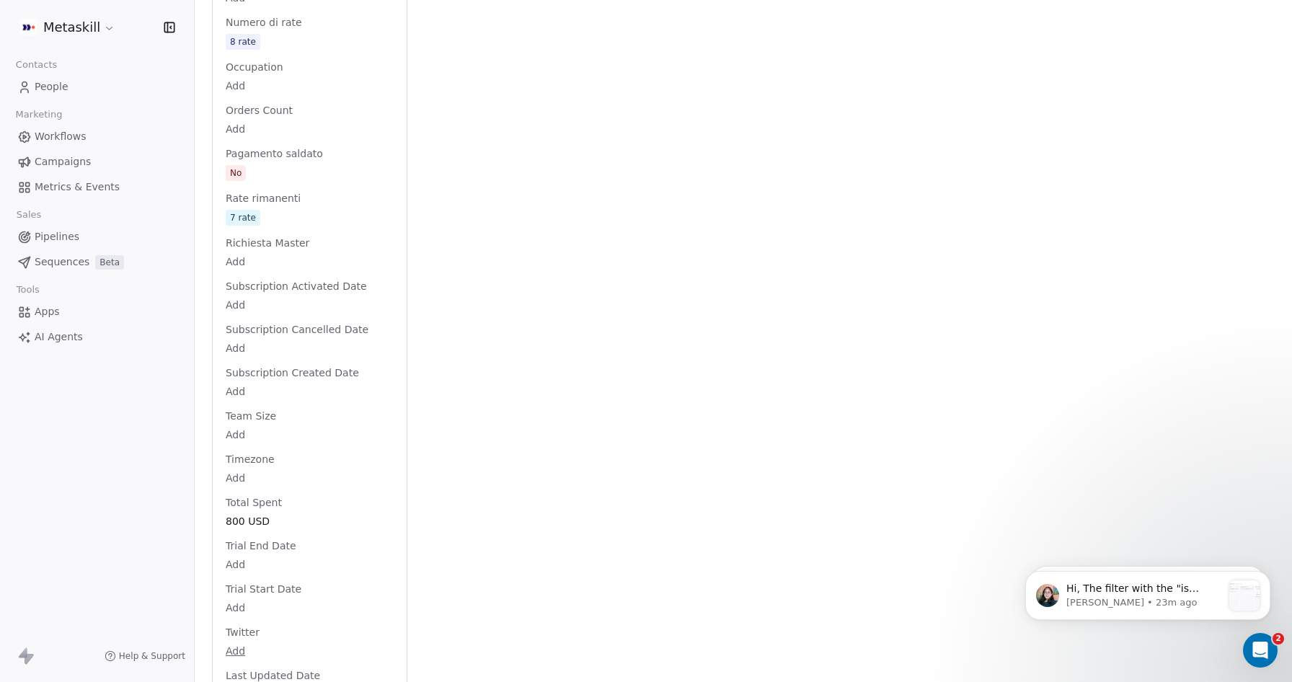
scroll to position [2601, 0]
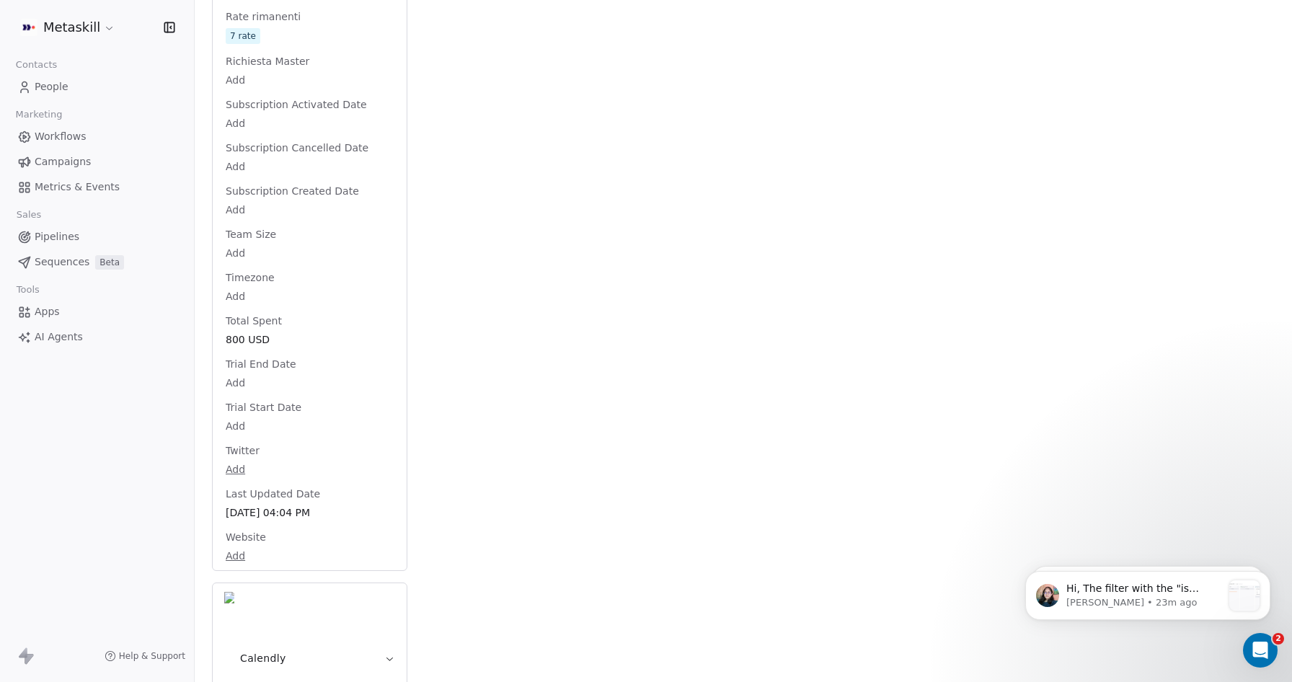
click at [235, 347] on span "800 USD" at bounding box center [310, 339] width 168 height 14
click at [236, 346] on span "800 USD" at bounding box center [309, 339] width 167 height 14
click at [240, 346] on span "800 USD" at bounding box center [309, 339] width 167 height 14
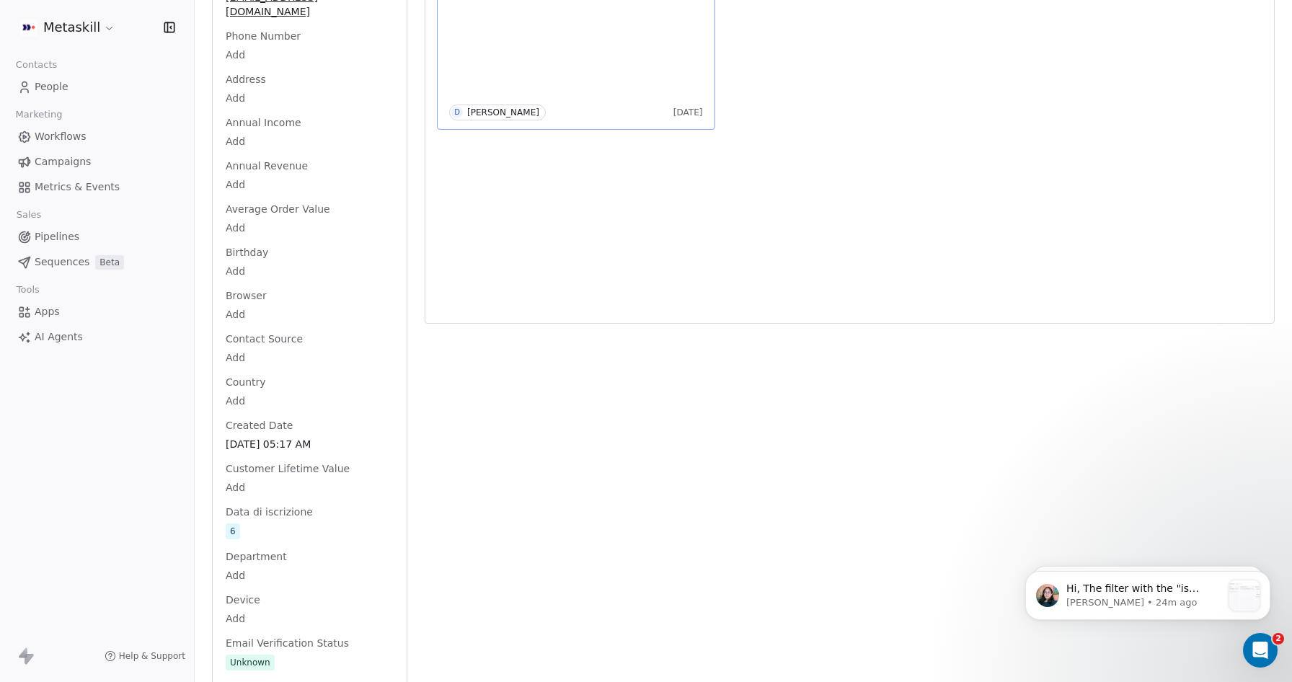
scroll to position [0, 0]
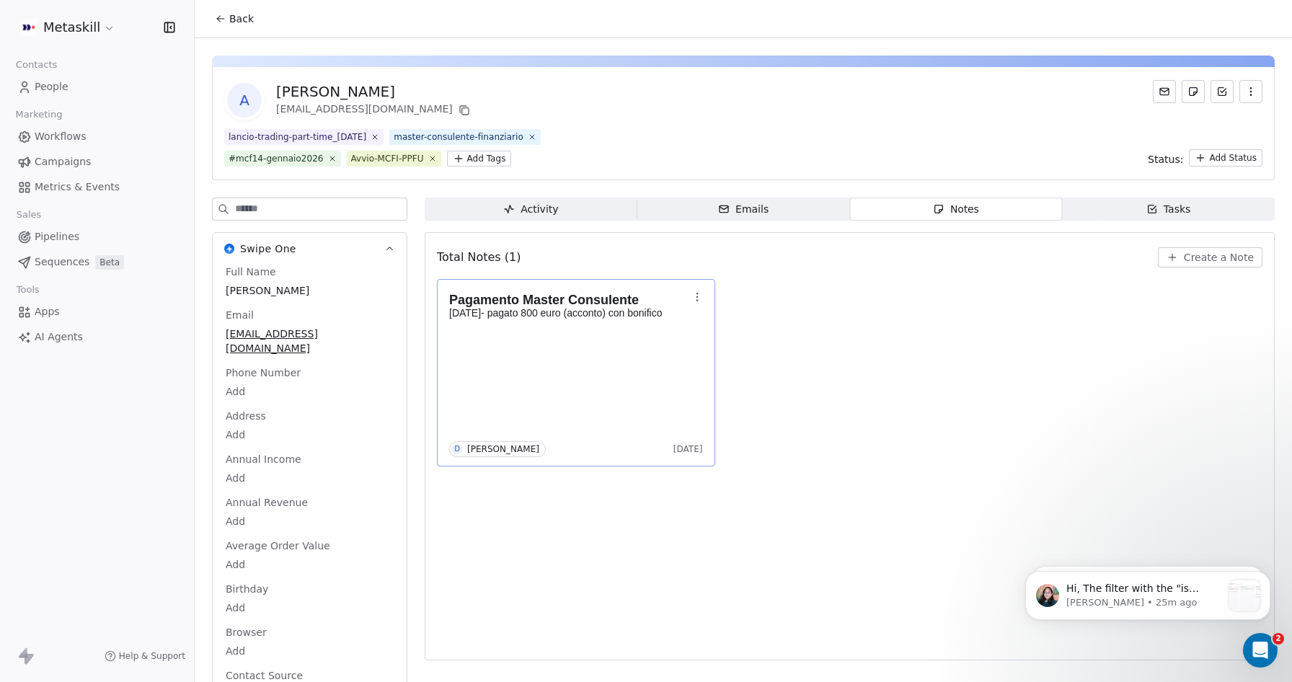
click at [60, 92] on span "People" at bounding box center [52, 86] width 34 height 15
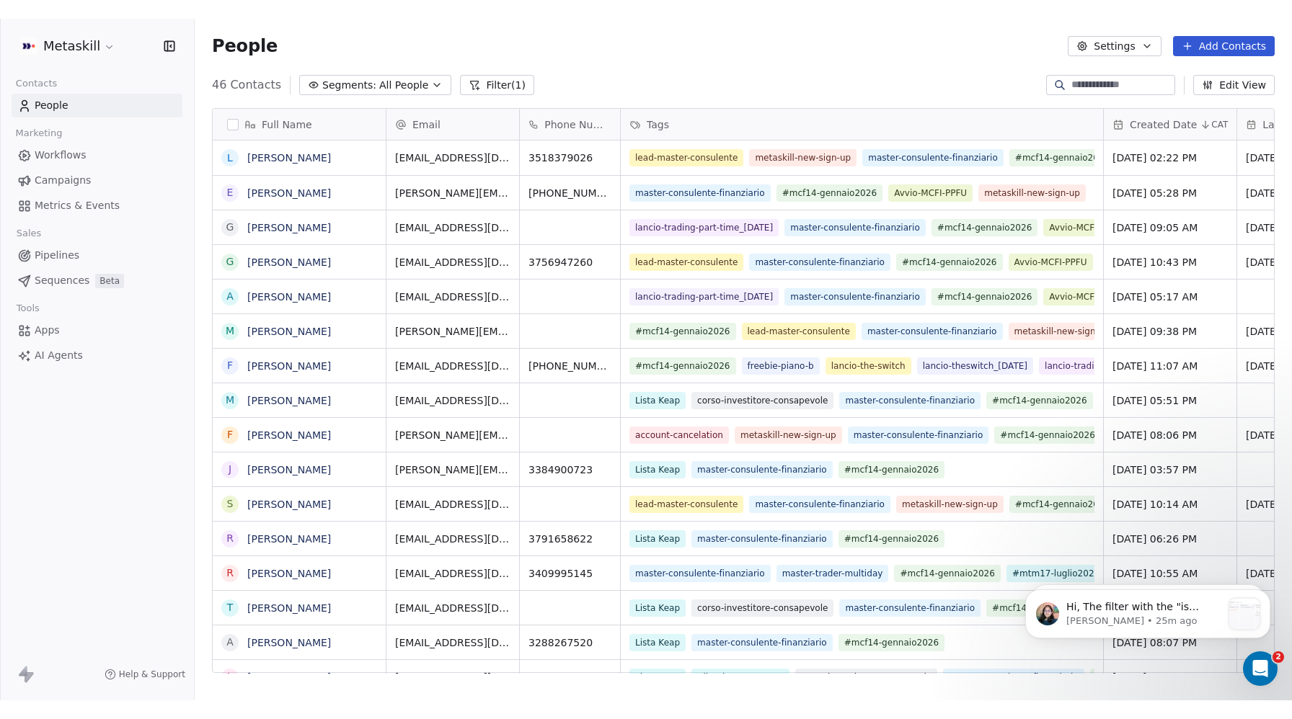
scroll to position [600, 1097]
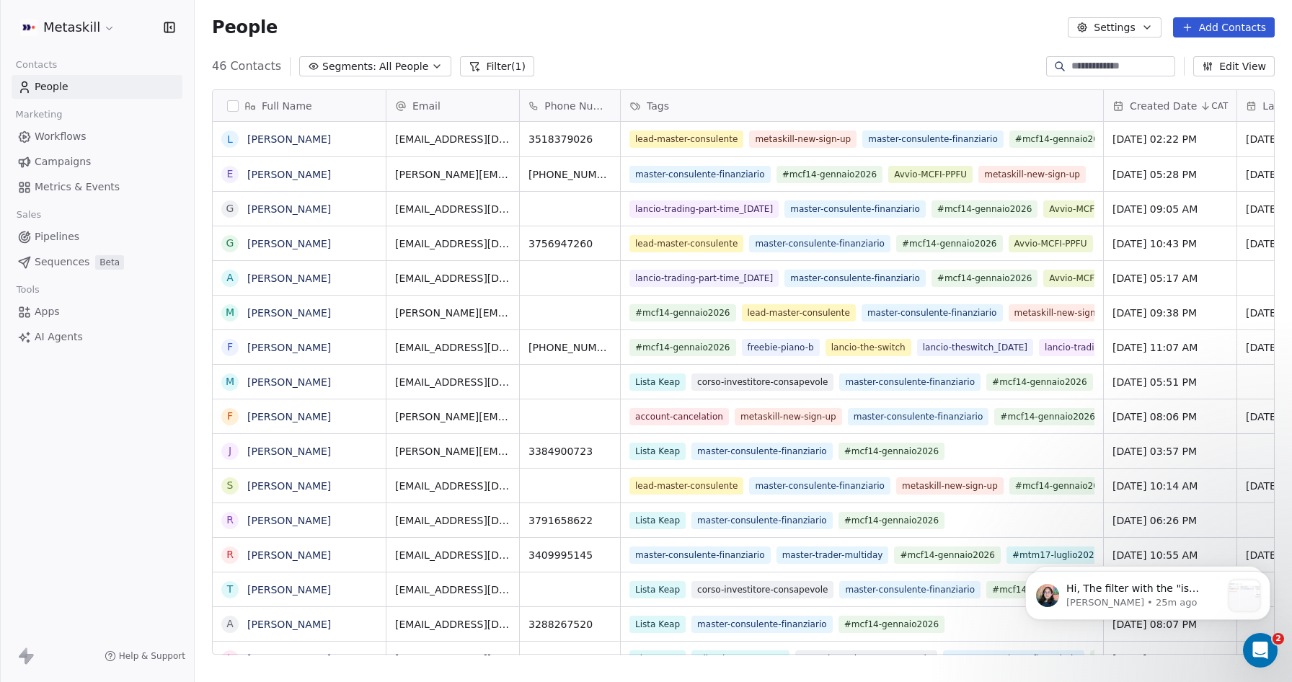
click at [73, 161] on span "Campaigns" at bounding box center [63, 161] width 56 height 15
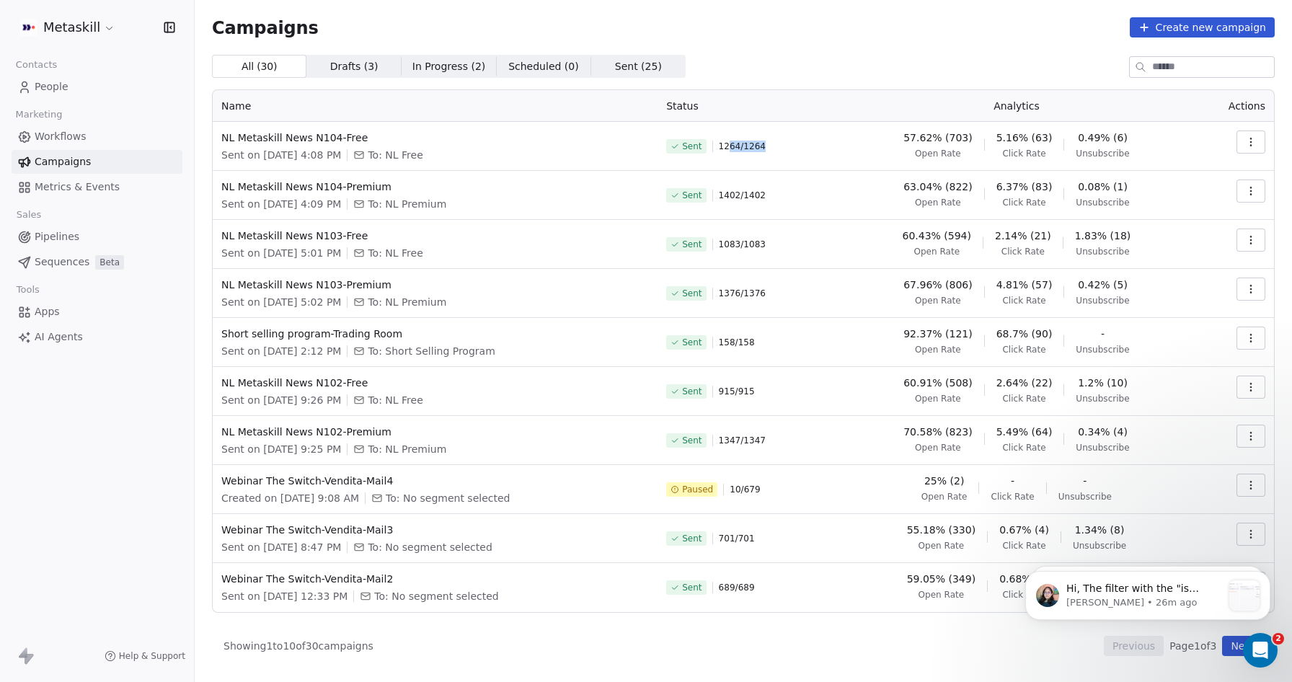
drag, startPoint x: 767, startPoint y: 148, endPoint x: 746, endPoint y: 146, distance: 21.0
click at [746, 146] on div "Sent 1264 / 1264" at bounding box center [747, 146] width 163 height 32
drag, startPoint x: 736, startPoint y: 146, endPoint x: 786, endPoint y: 141, distance: 49.9
click at [776, 141] on div "Sent 1264 / 1264" at bounding box center [747, 146] width 163 height 32
drag, startPoint x: 784, startPoint y: 148, endPoint x: 758, endPoint y: 150, distance: 26.8
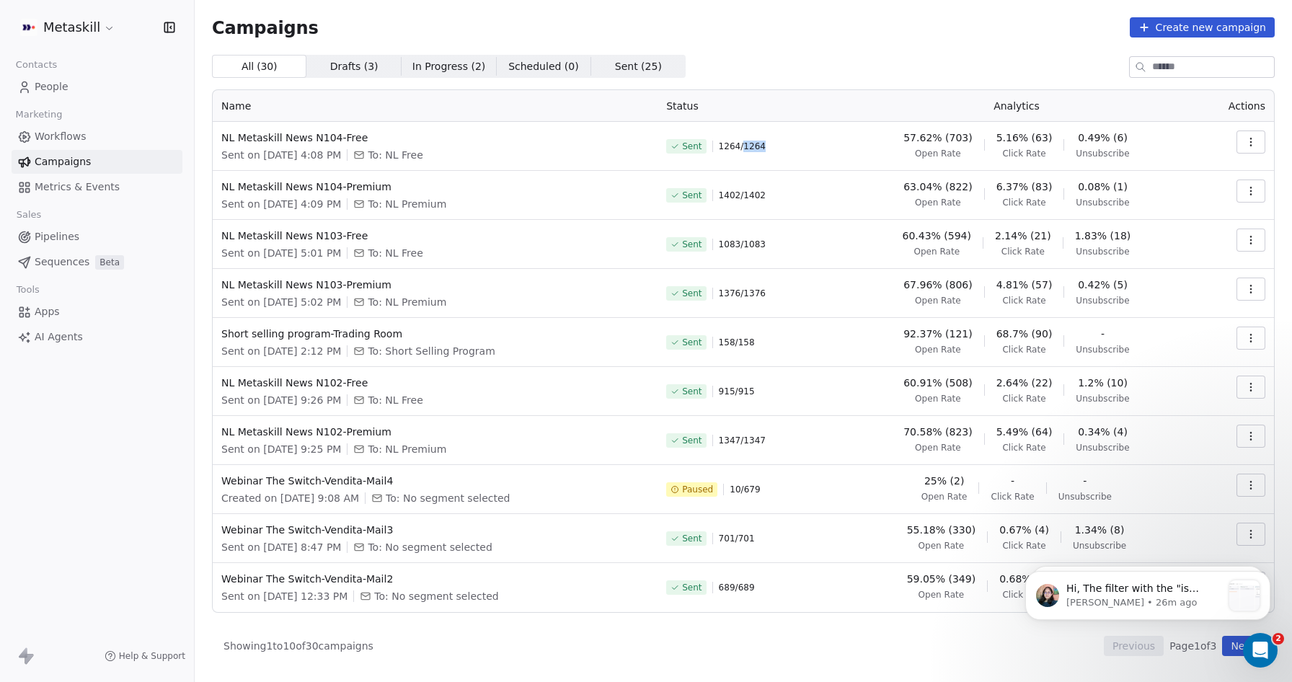
click at [758, 150] on div "Sent 1264 / 1264" at bounding box center [747, 146] width 163 height 32
